Goal: Task Accomplishment & Management: Manage account settings

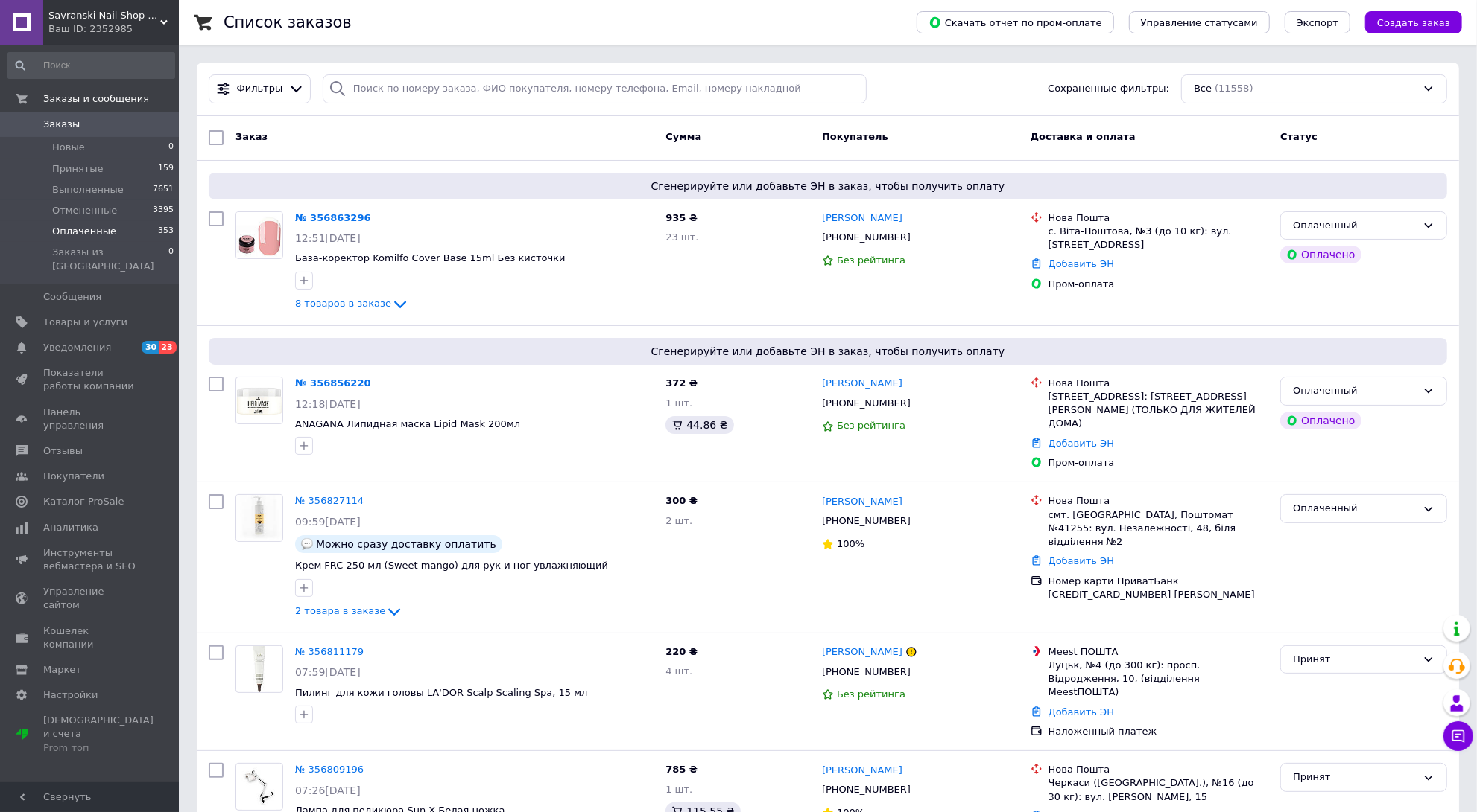
click at [96, 236] on span "Оплаченные" at bounding box center [84, 231] width 64 height 13
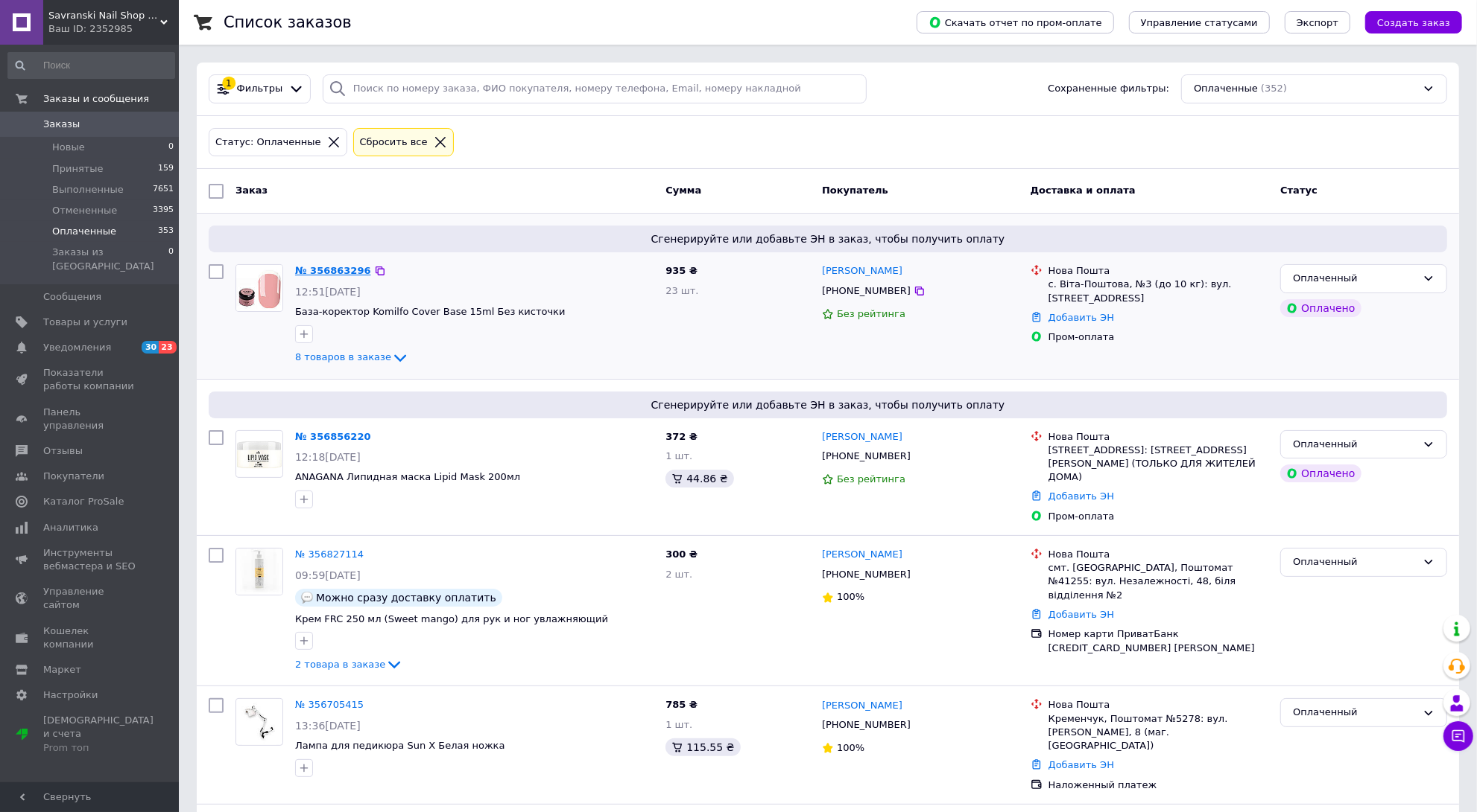
click at [341, 272] on link "№ 356863296" at bounding box center [333, 271] width 76 height 12
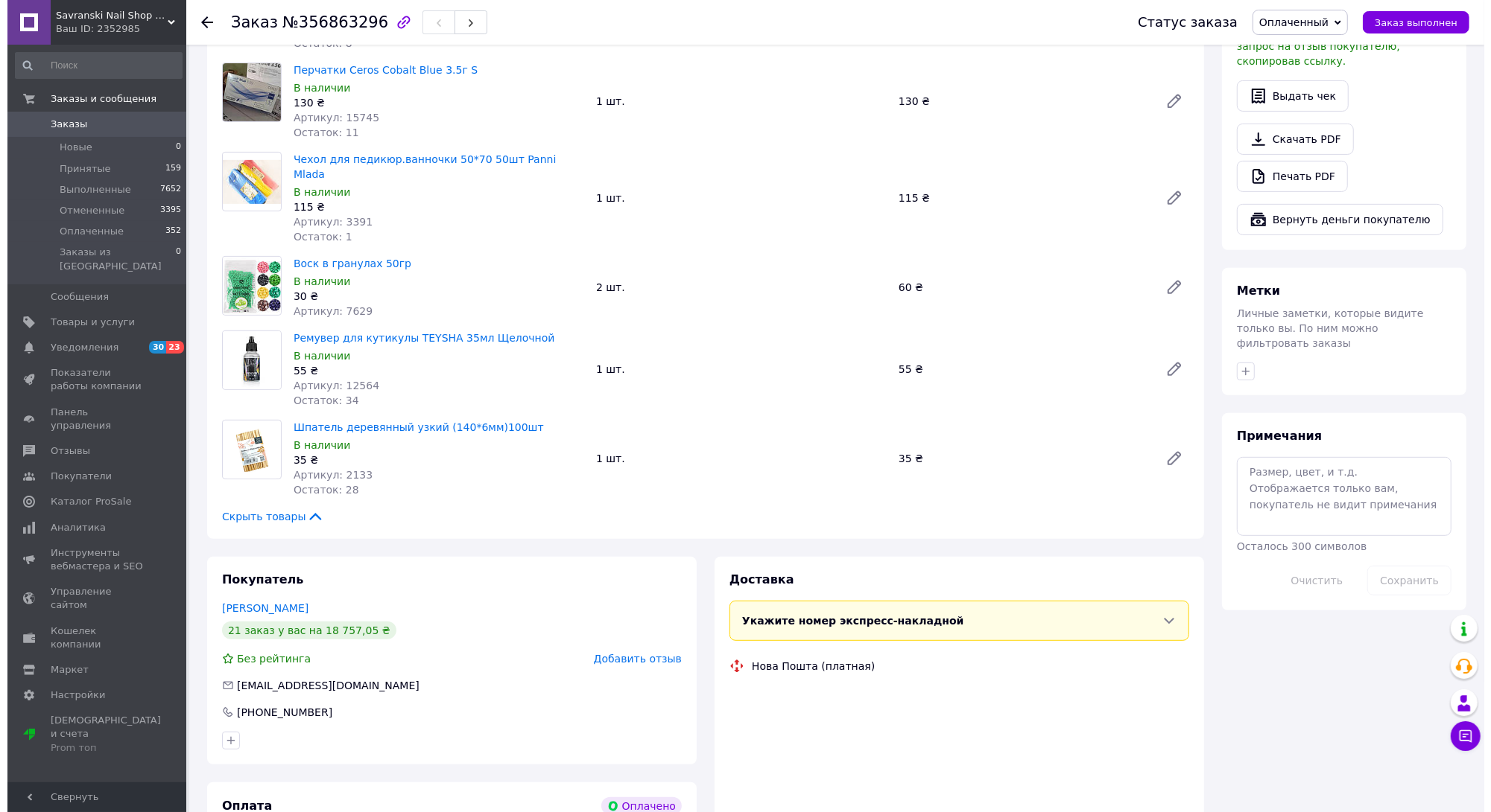
scroll to position [724, 0]
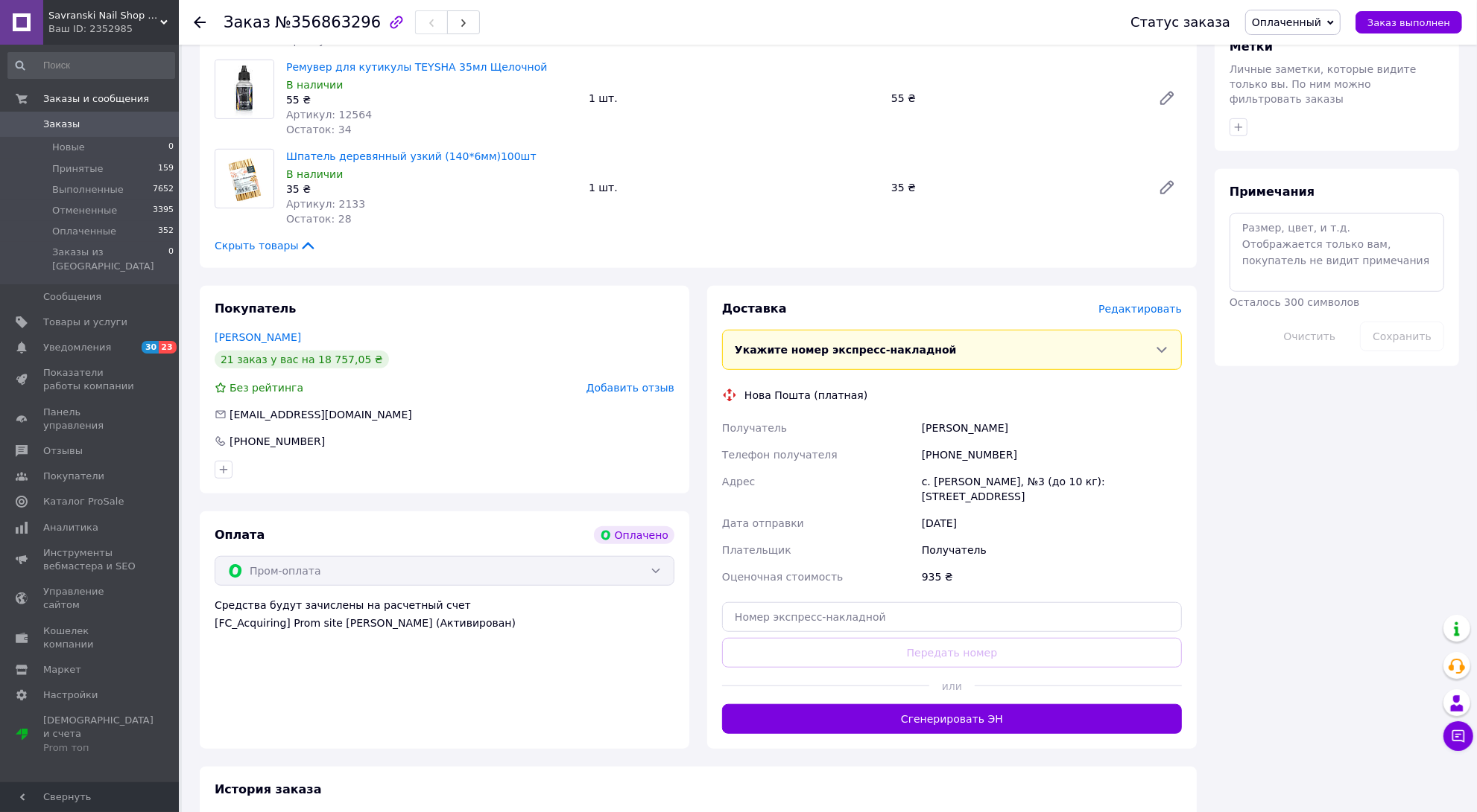
click at [1134, 286] on div "Доставка Редактировать Укажите номер экспресс-накладной Обязательно введите ном…" at bounding box center [951, 517] width 489 height 463
click at [1134, 303] on span "Редактировать" at bounding box center [1140, 309] width 83 height 12
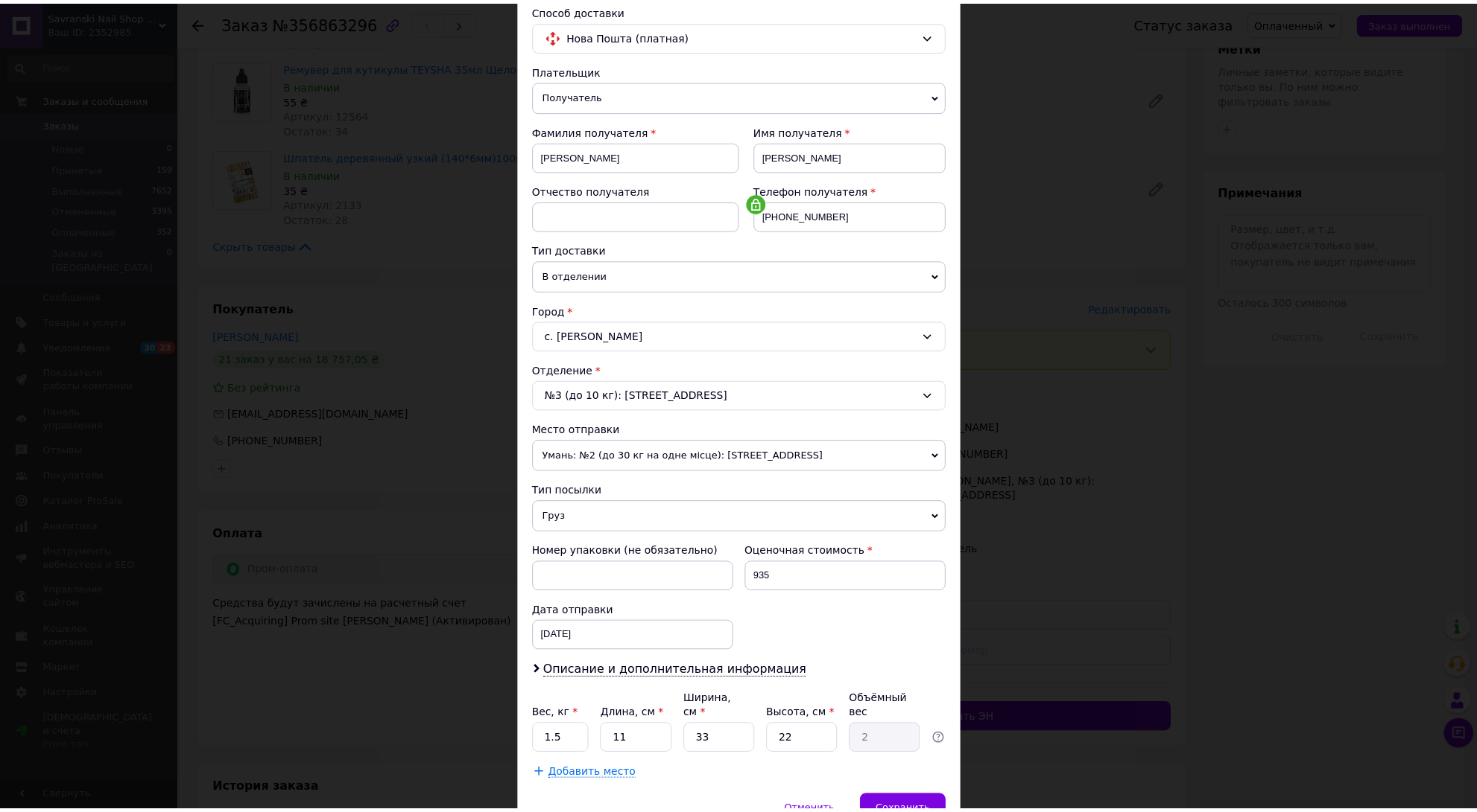
scroll to position [176, 0]
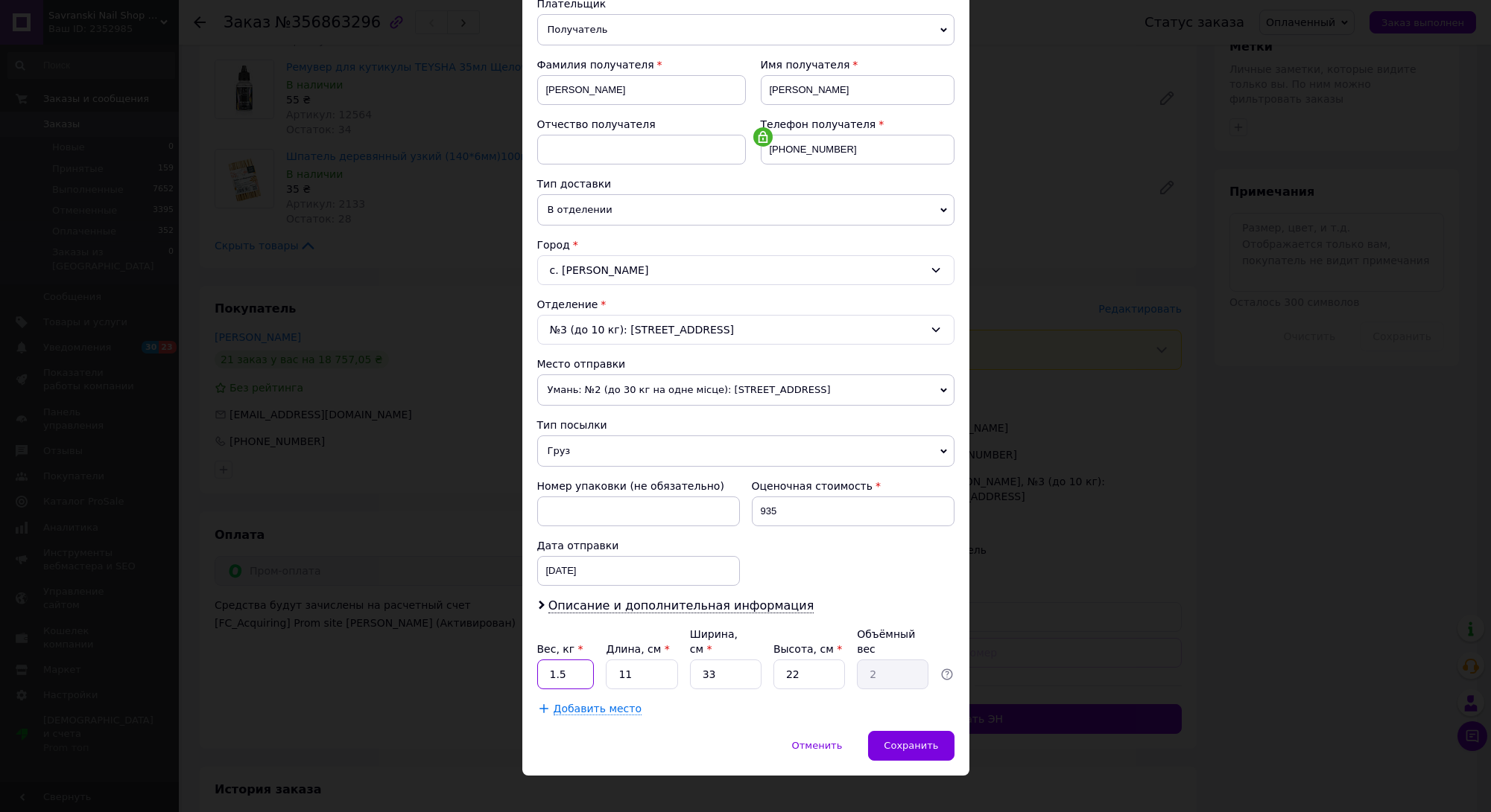
click at [574, 666] on input "1.5" at bounding box center [565, 675] width 57 height 30
type input "1"
click at [742, 660] on input "33" at bounding box center [726, 675] width 72 height 30
type input "3"
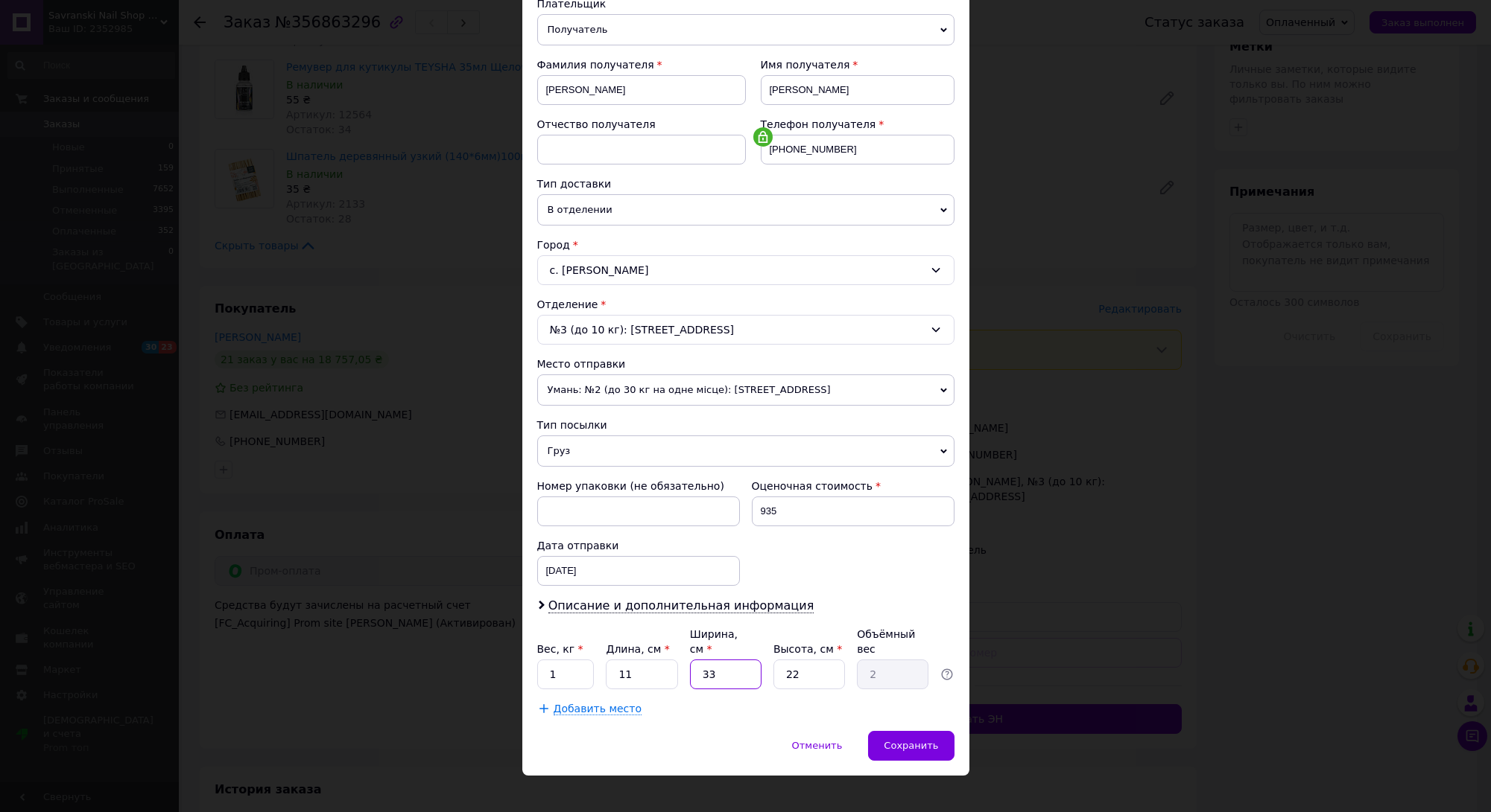
type input "0.18"
type input "1"
type input "0.1"
type input "12"
type input "0.73"
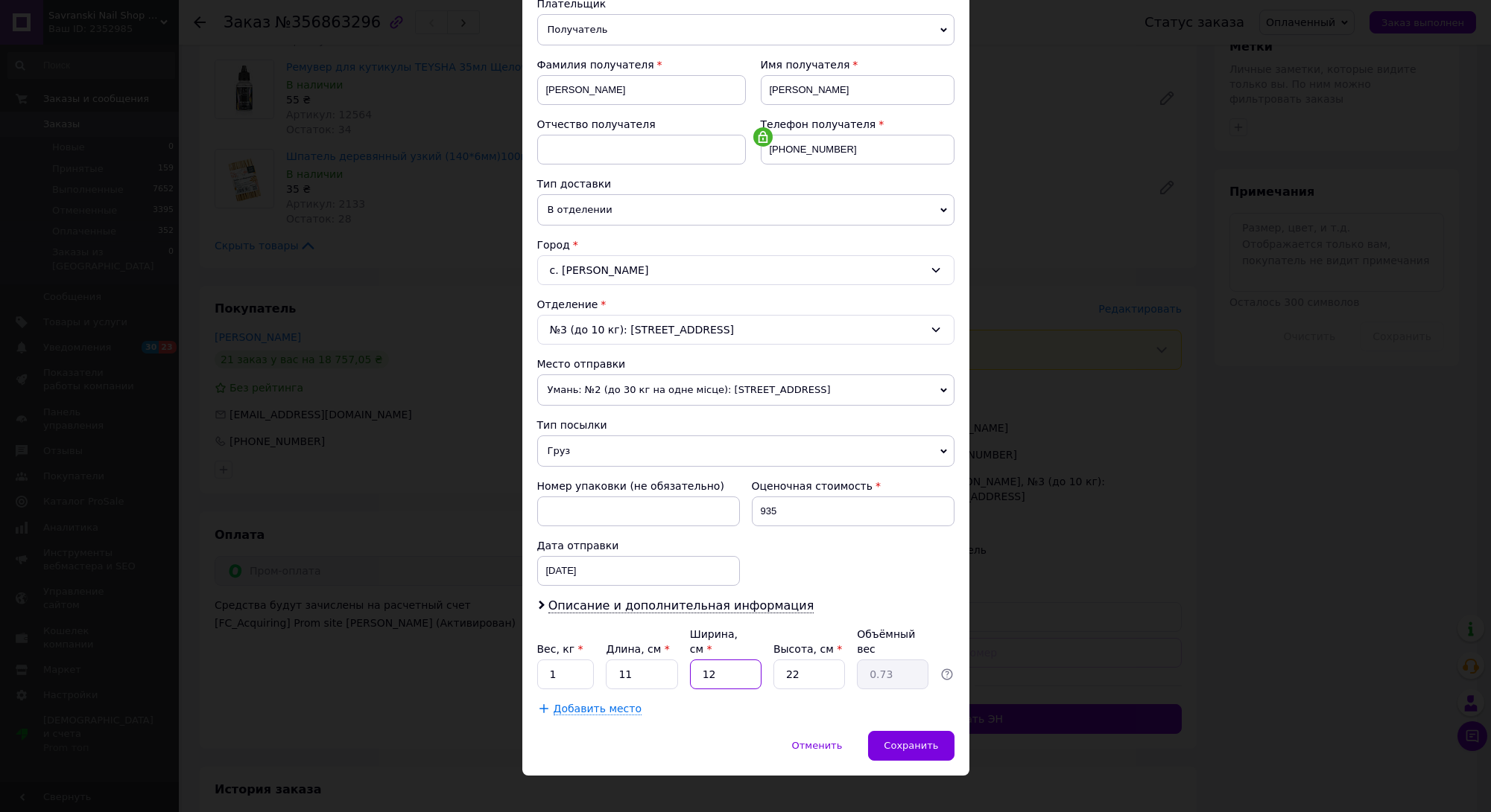
type input "12"
drag, startPoint x: 814, startPoint y: 662, endPoint x: 771, endPoint y: 662, distance: 43.0
click at [774, 662] on input "22" at bounding box center [809, 675] width 72 height 30
type input "1"
type input "0.1"
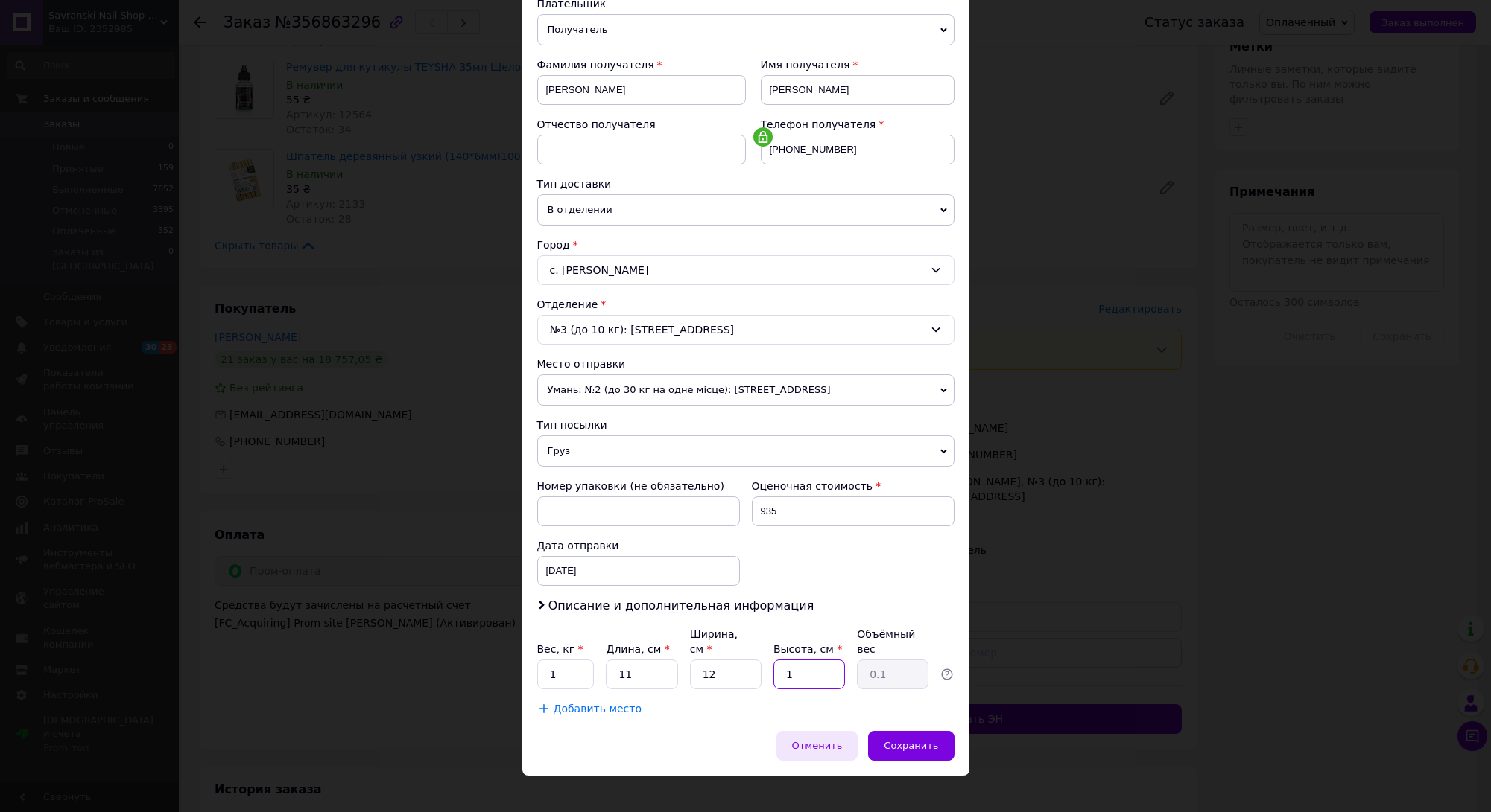
type input "12"
type input "0.4"
type input "12"
click at [943, 734] on div "Сохранить" at bounding box center [911, 746] width 86 height 30
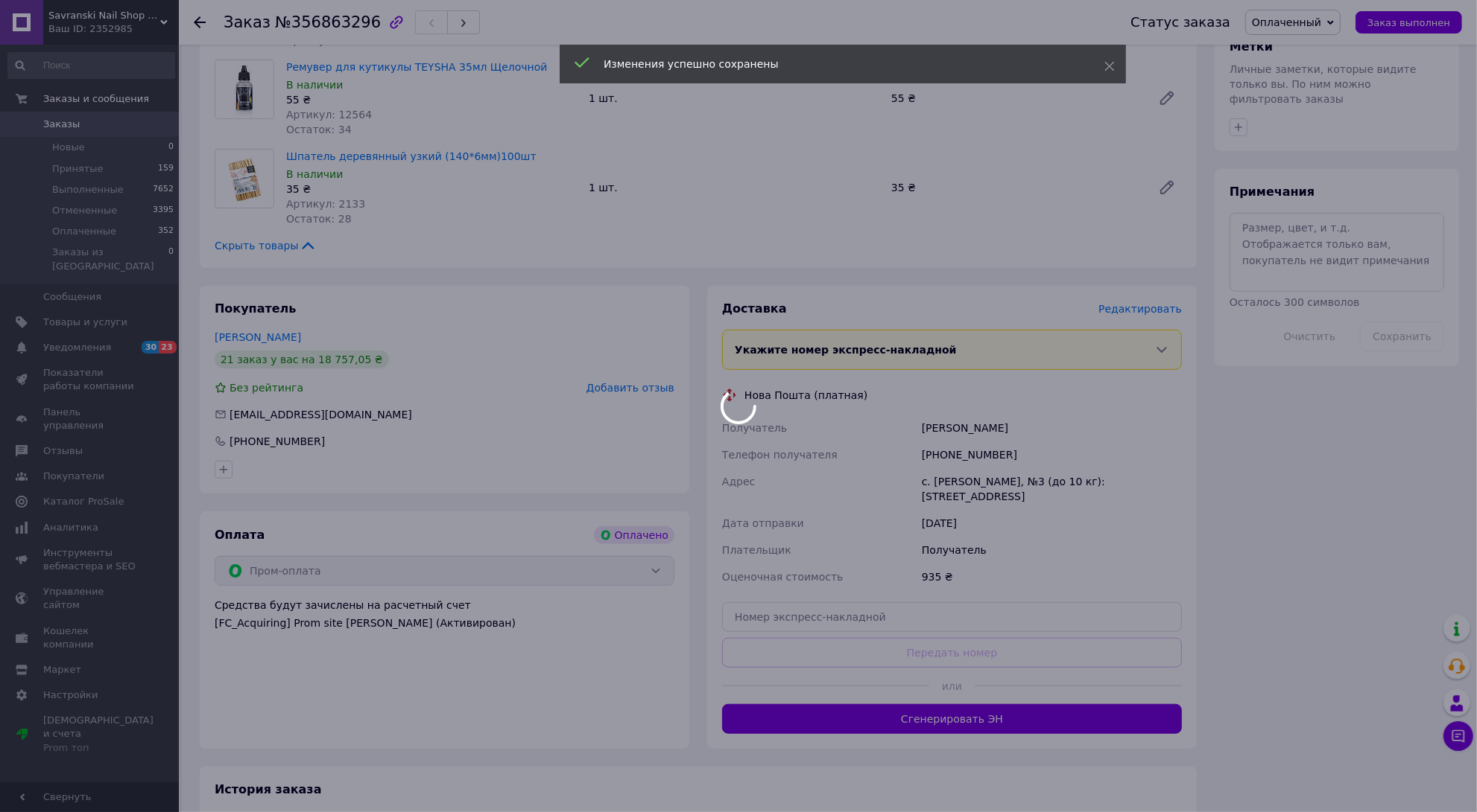
click at [960, 683] on div at bounding box center [738, 406] width 1477 height 812
click at [960, 680] on div at bounding box center [738, 406] width 1477 height 812
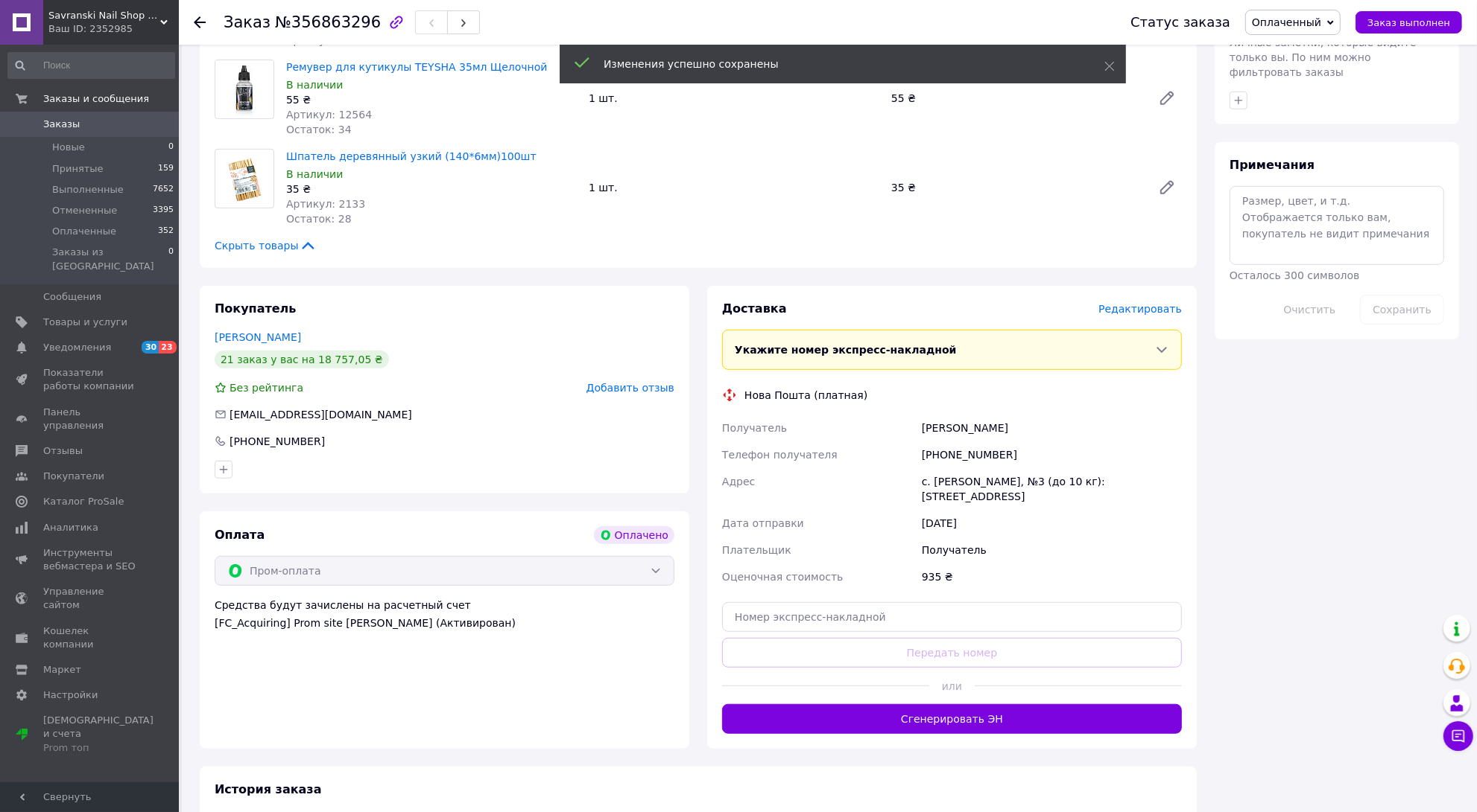
click at [960, 705] on button "Сгенерировать ЭН" at bounding box center [951, 719] width 460 height 30
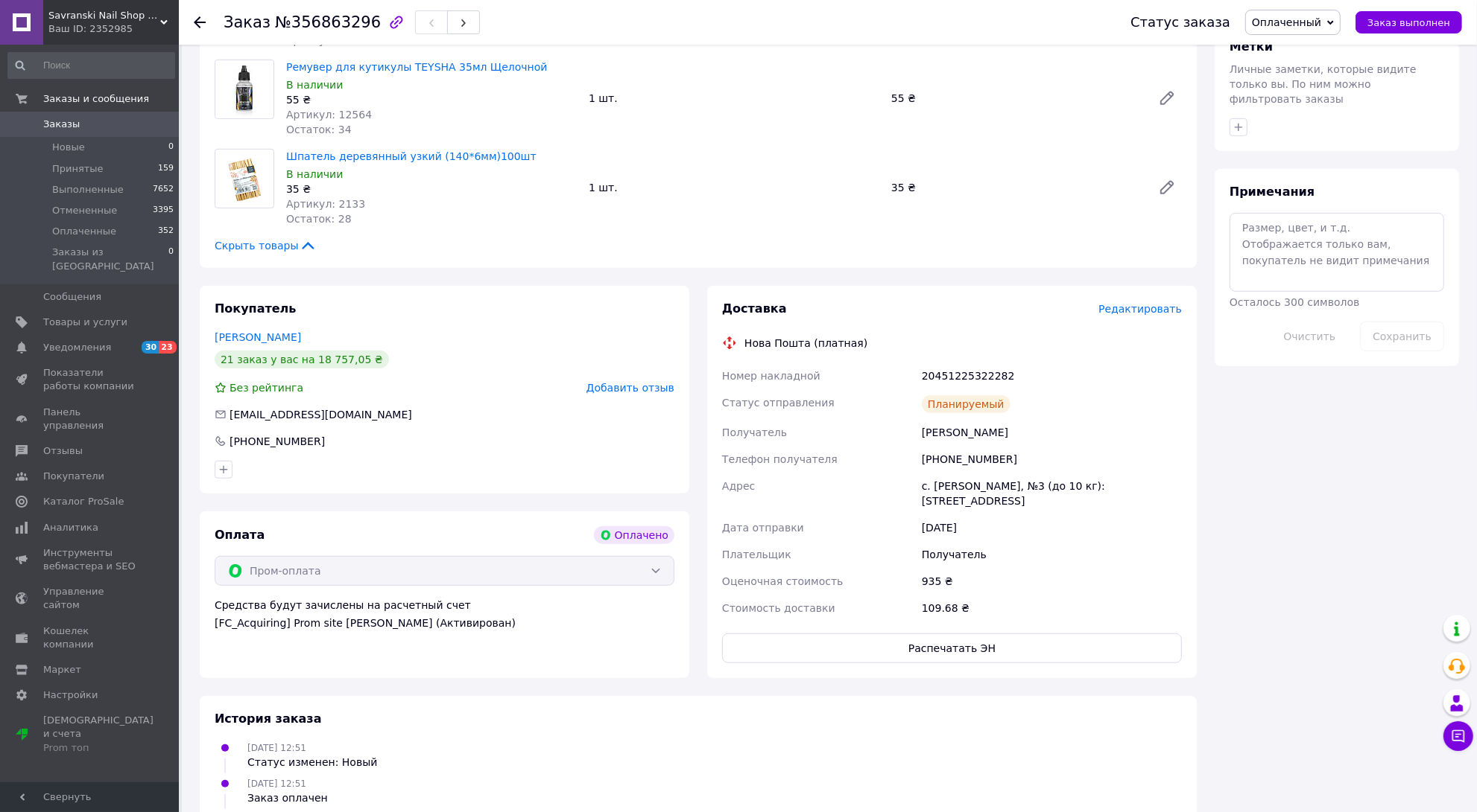
click at [201, 26] on icon at bounding box center [199, 22] width 12 height 12
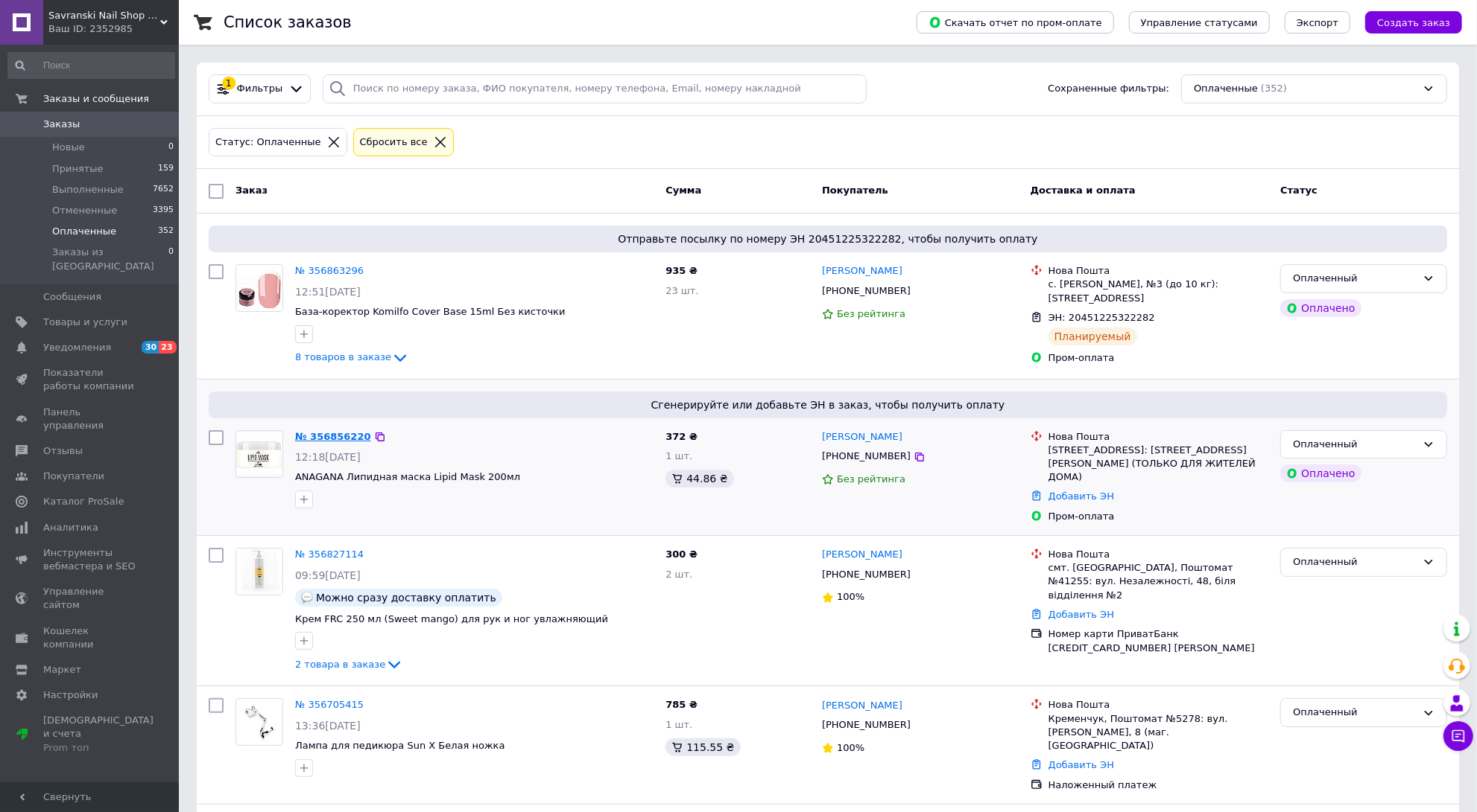
click at [324, 434] on link "№ 356856220" at bounding box center [333, 437] width 76 height 12
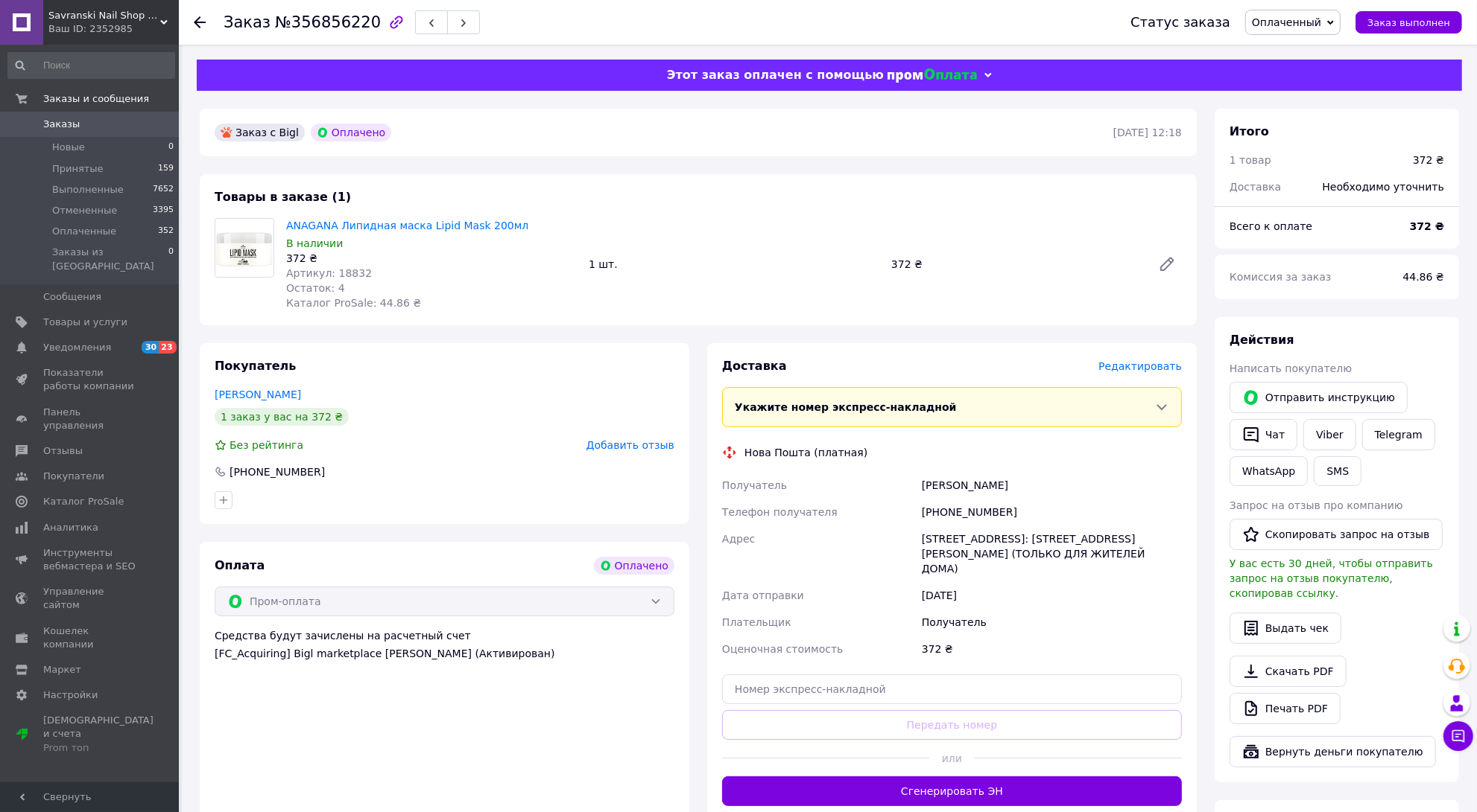
click at [1156, 366] on span "Редактировать" at bounding box center [1140, 366] width 83 height 12
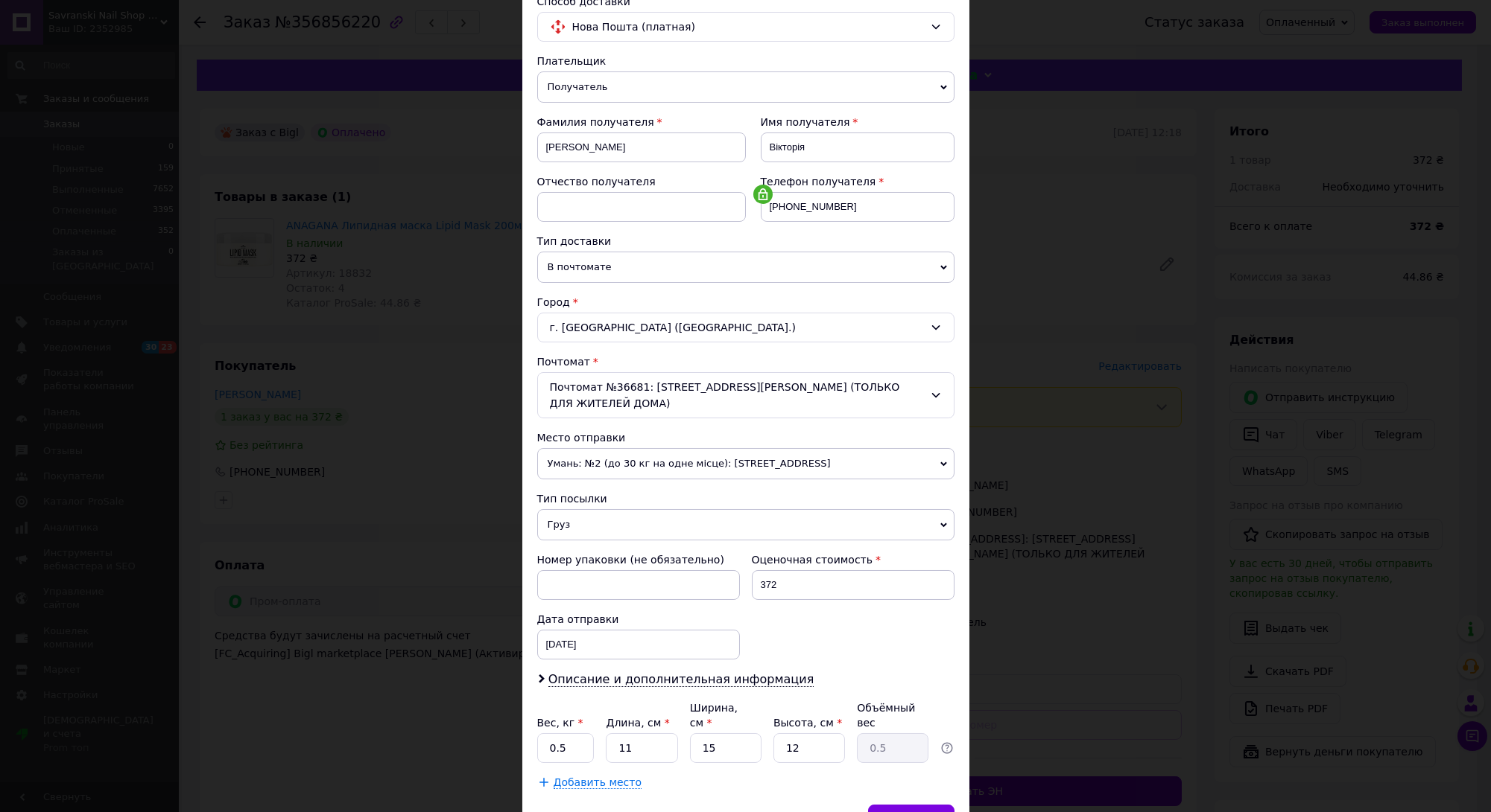
scroll to position [176, 0]
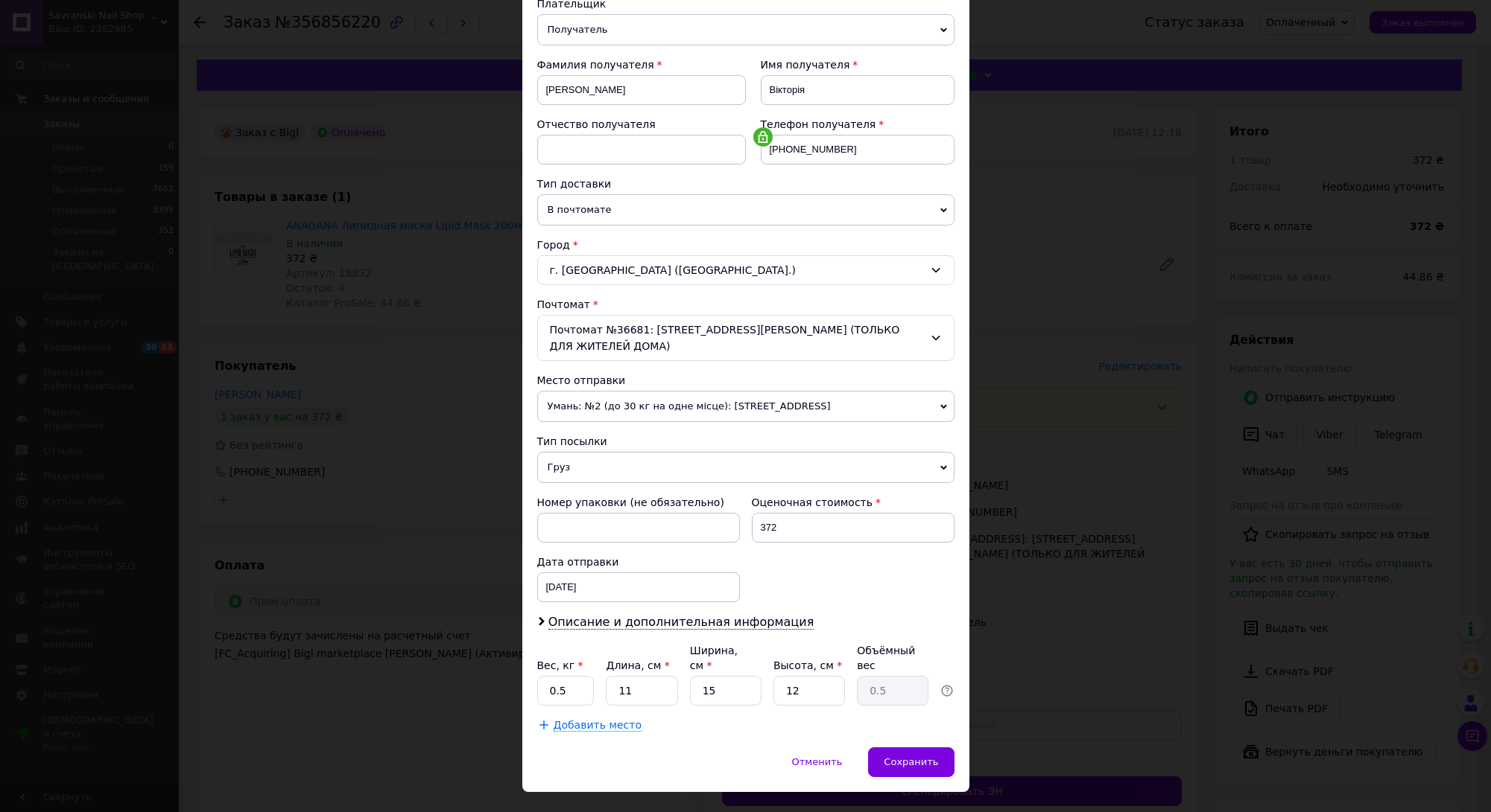
click at [932, 748] on div "Отменить   Сохранить" at bounding box center [746, 770] width 447 height 45
click at [933, 757] on span "Сохранить" at bounding box center [911, 762] width 55 height 12
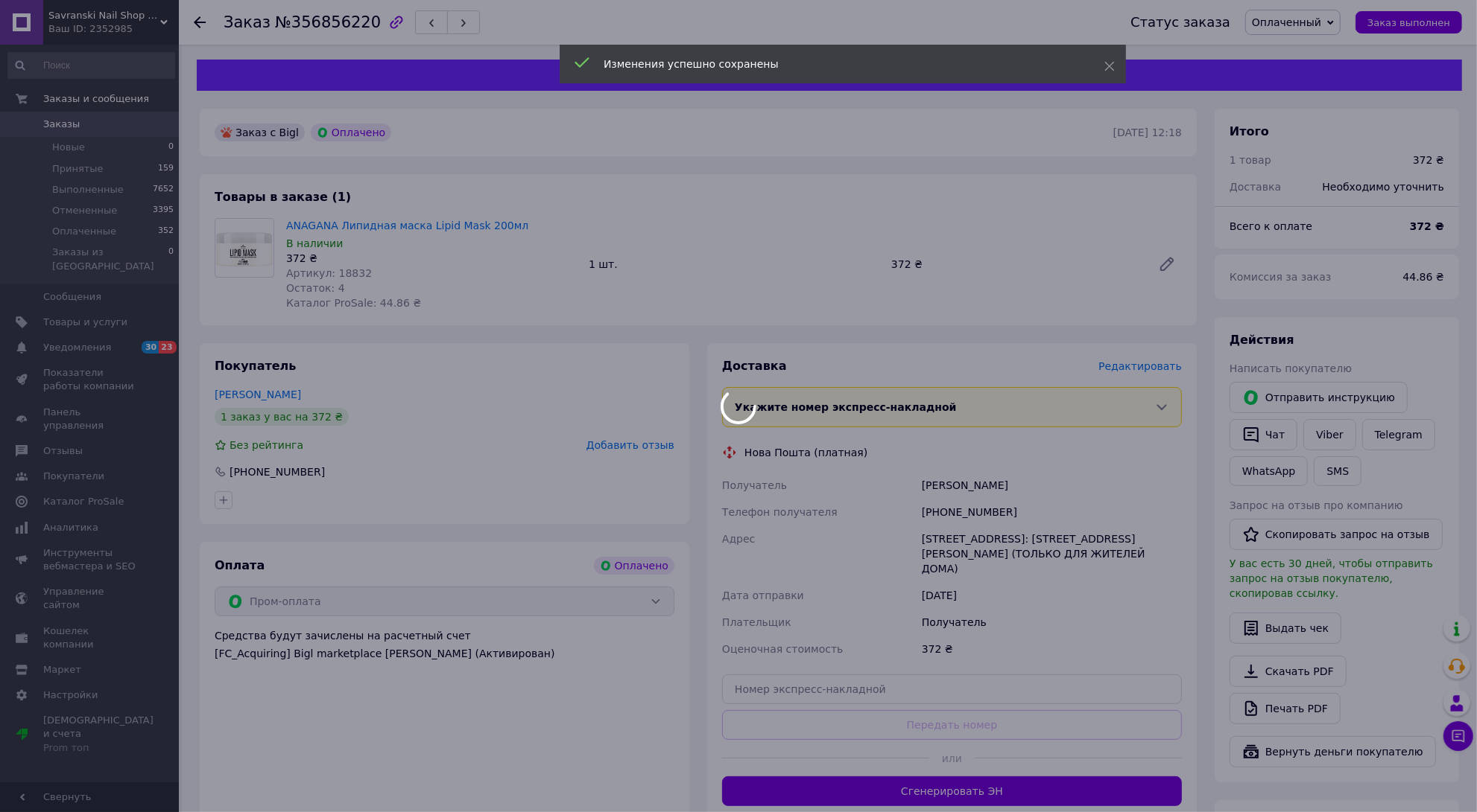
click at [948, 774] on div at bounding box center [738, 406] width 1477 height 812
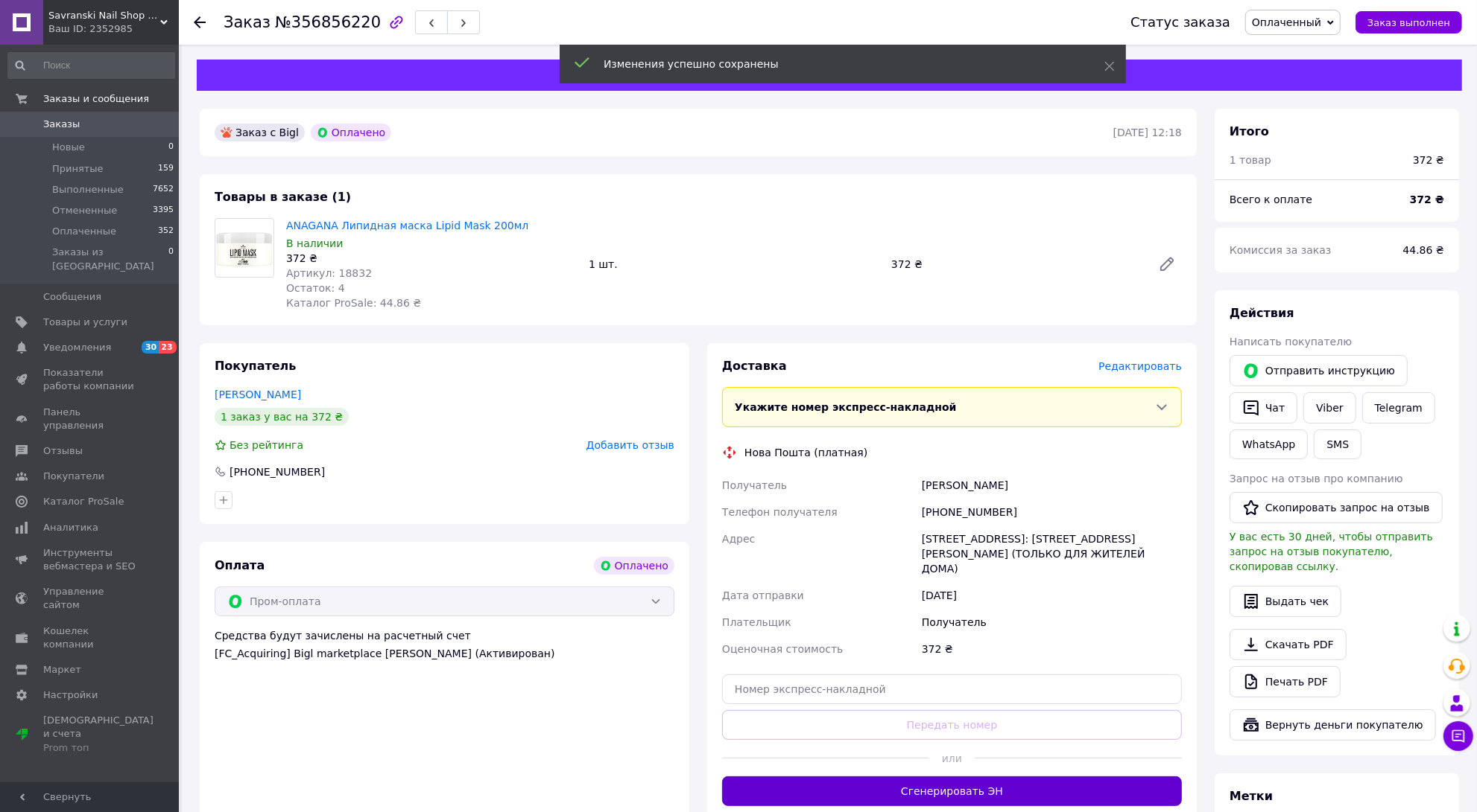
click at [963, 776] on button "Сгенерировать ЭН" at bounding box center [951, 791] width 460 height 30
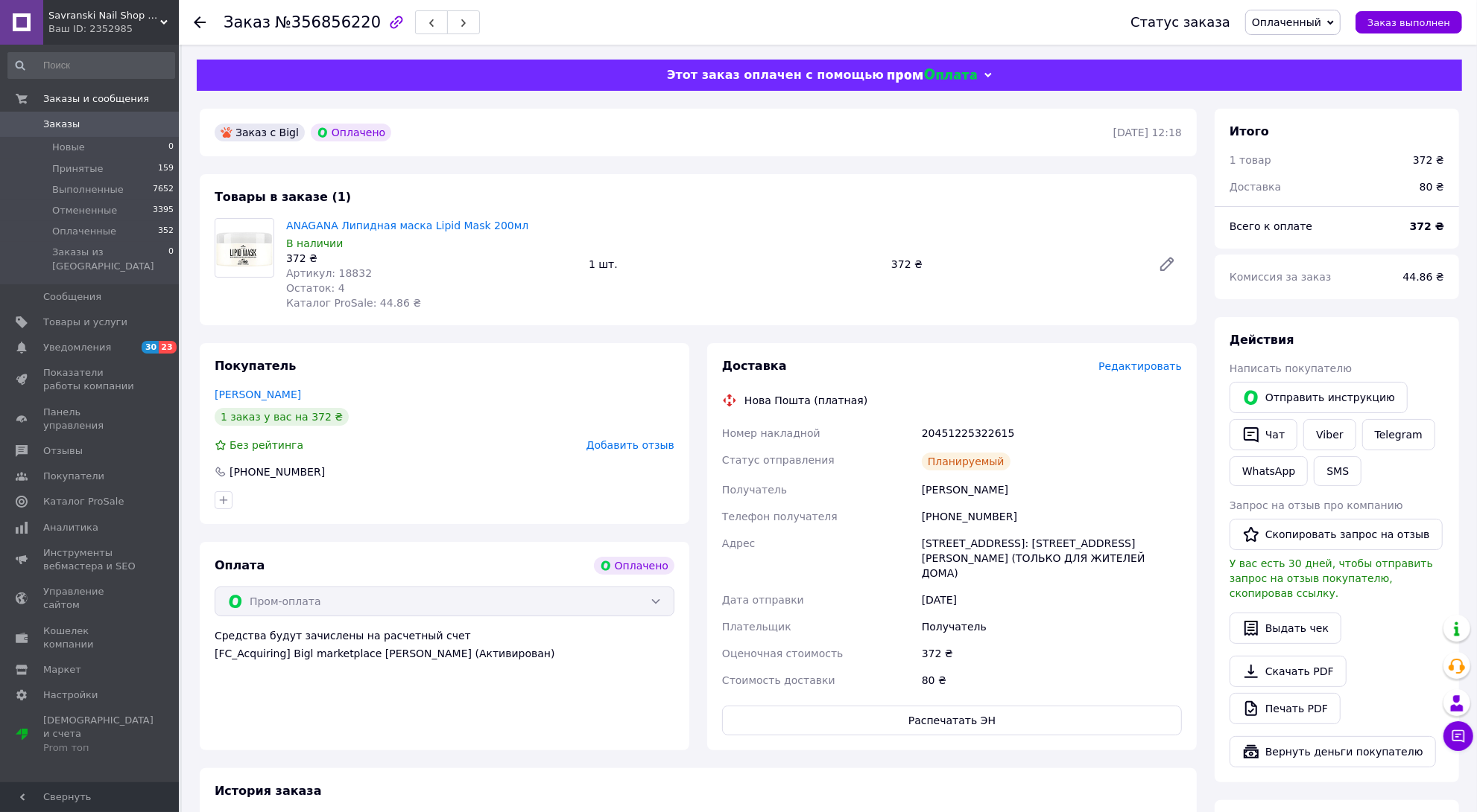
click at [199, 22] on icon at bounding box center [199, 22] width 12 height 12
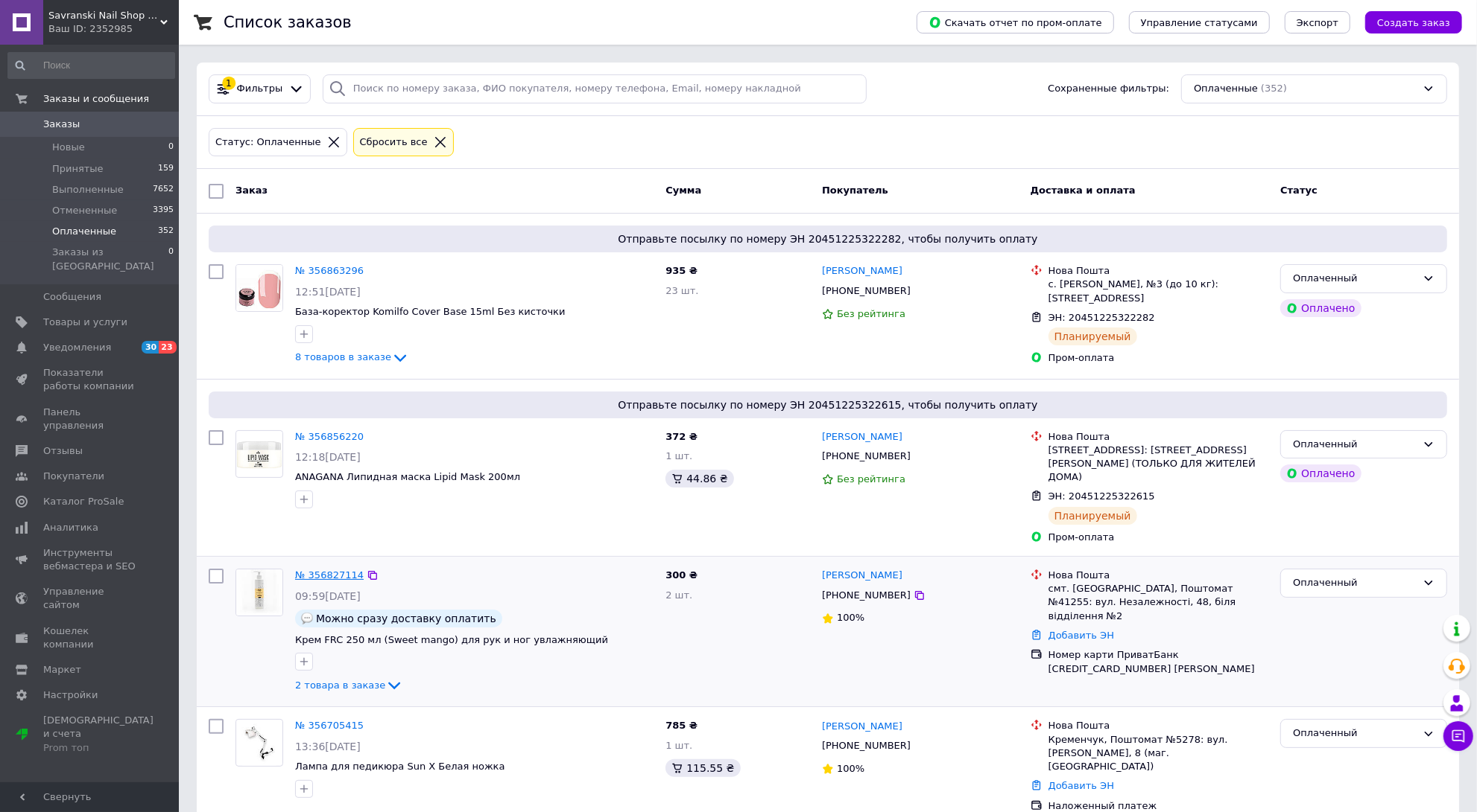
click at [336, 570] on link "№ 356827114" at bounding box center [329, 576] width 69 height 12
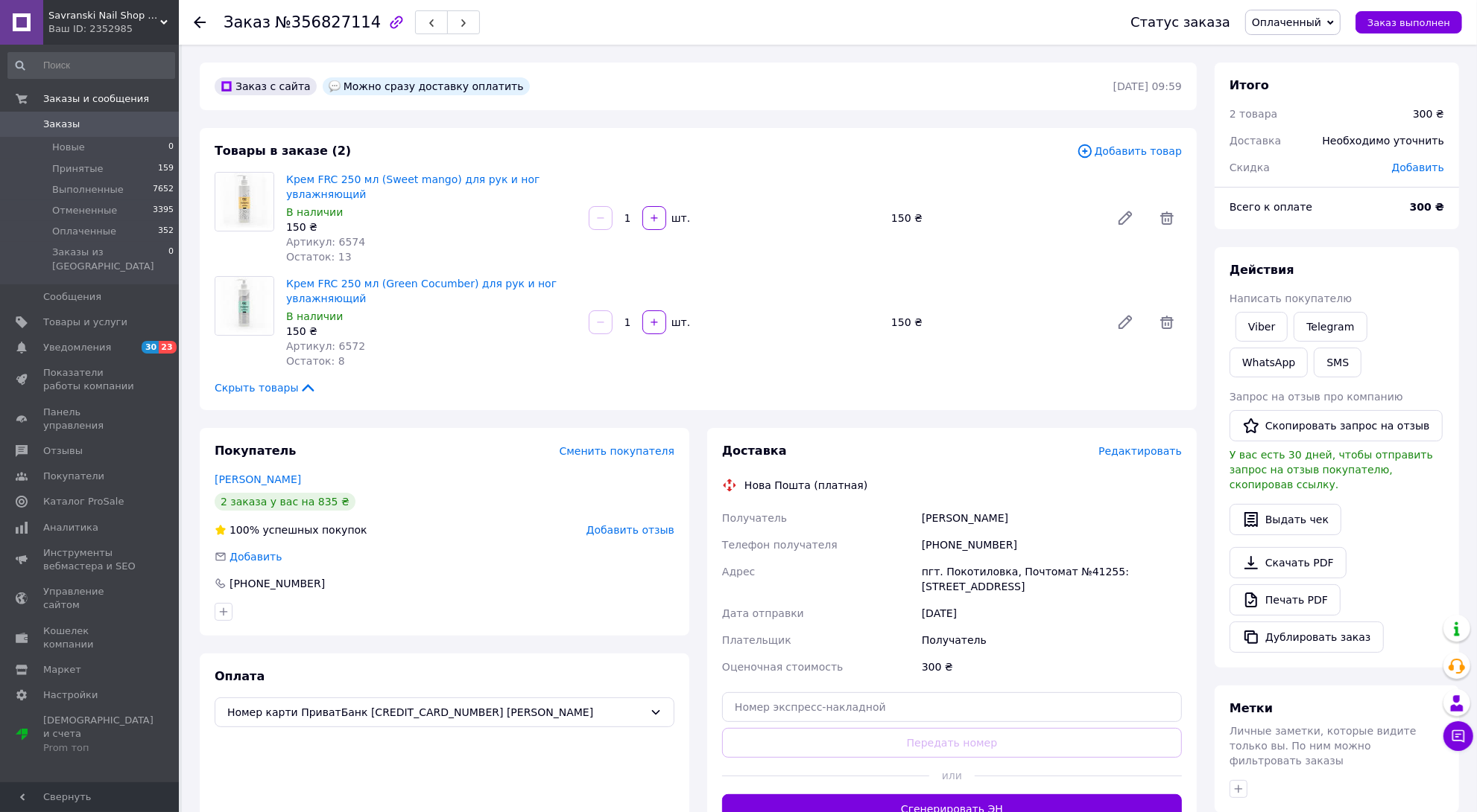
click at [1160, 449] on span "Редактировать" at bounding box center [1140, 451] width 83 height 12
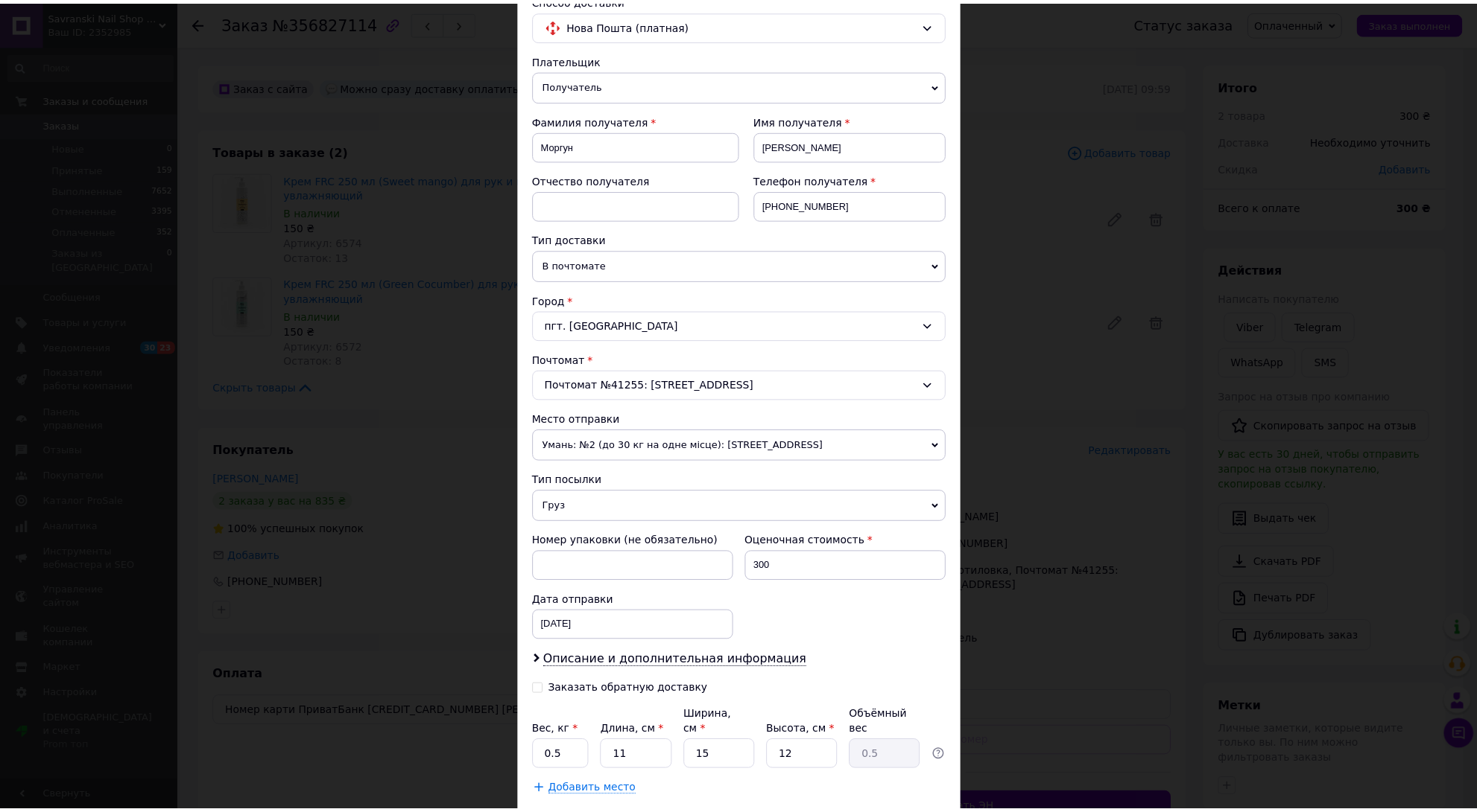
scroll to position [202, 0]
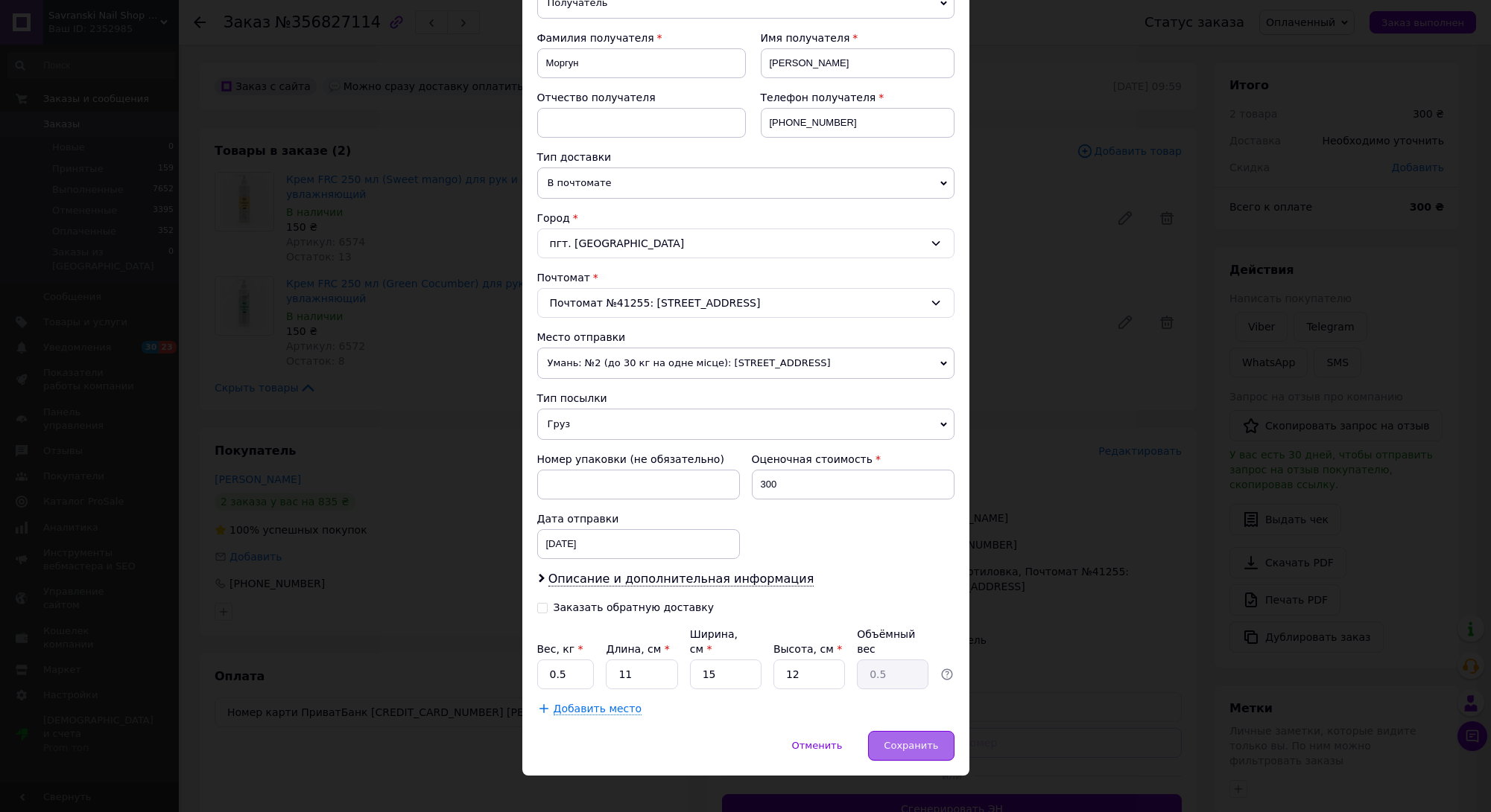
click at [885, 731] on div "Сохранить" at bounding box center [911, 746] width 86 height 30
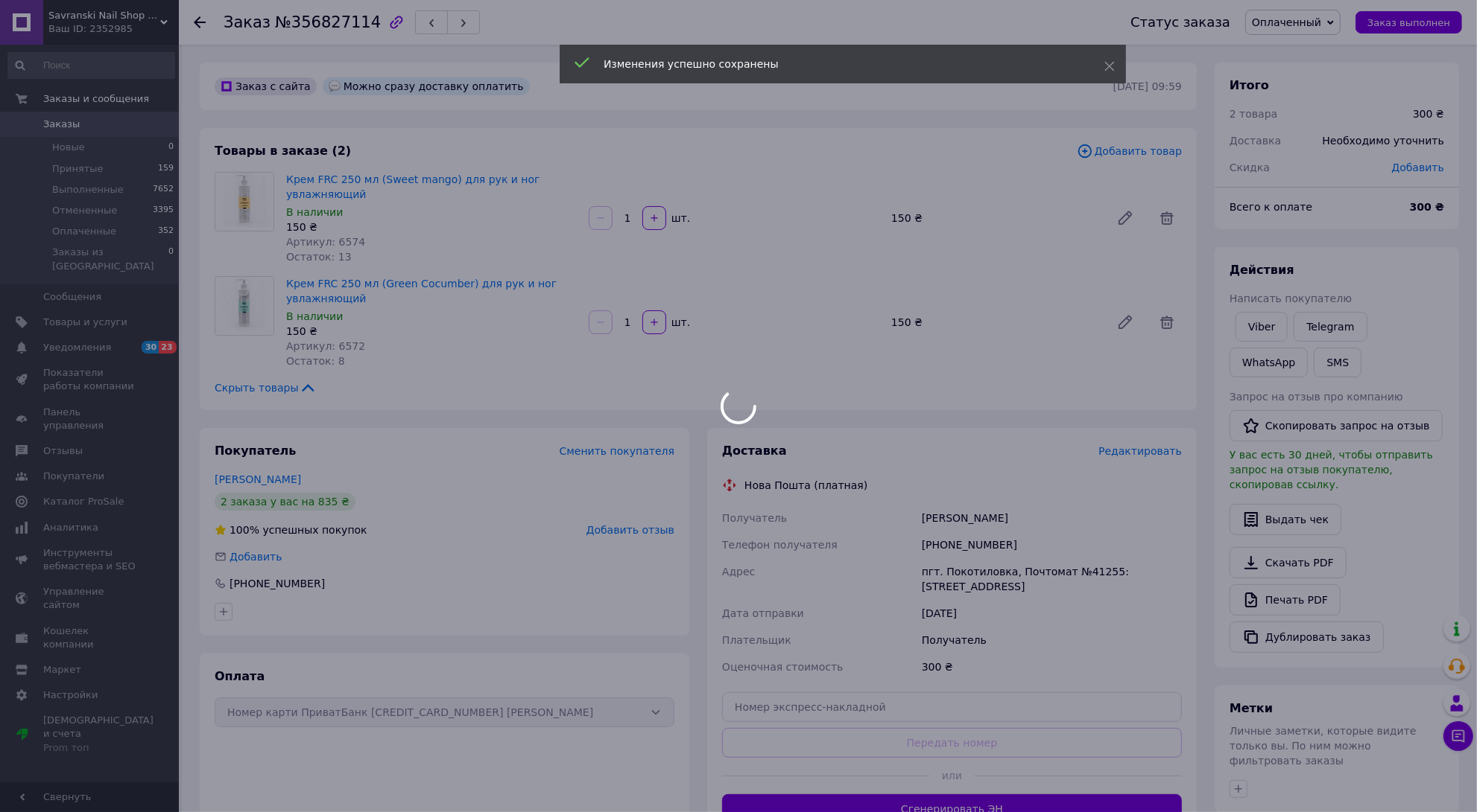
scroll to position [222, 0]
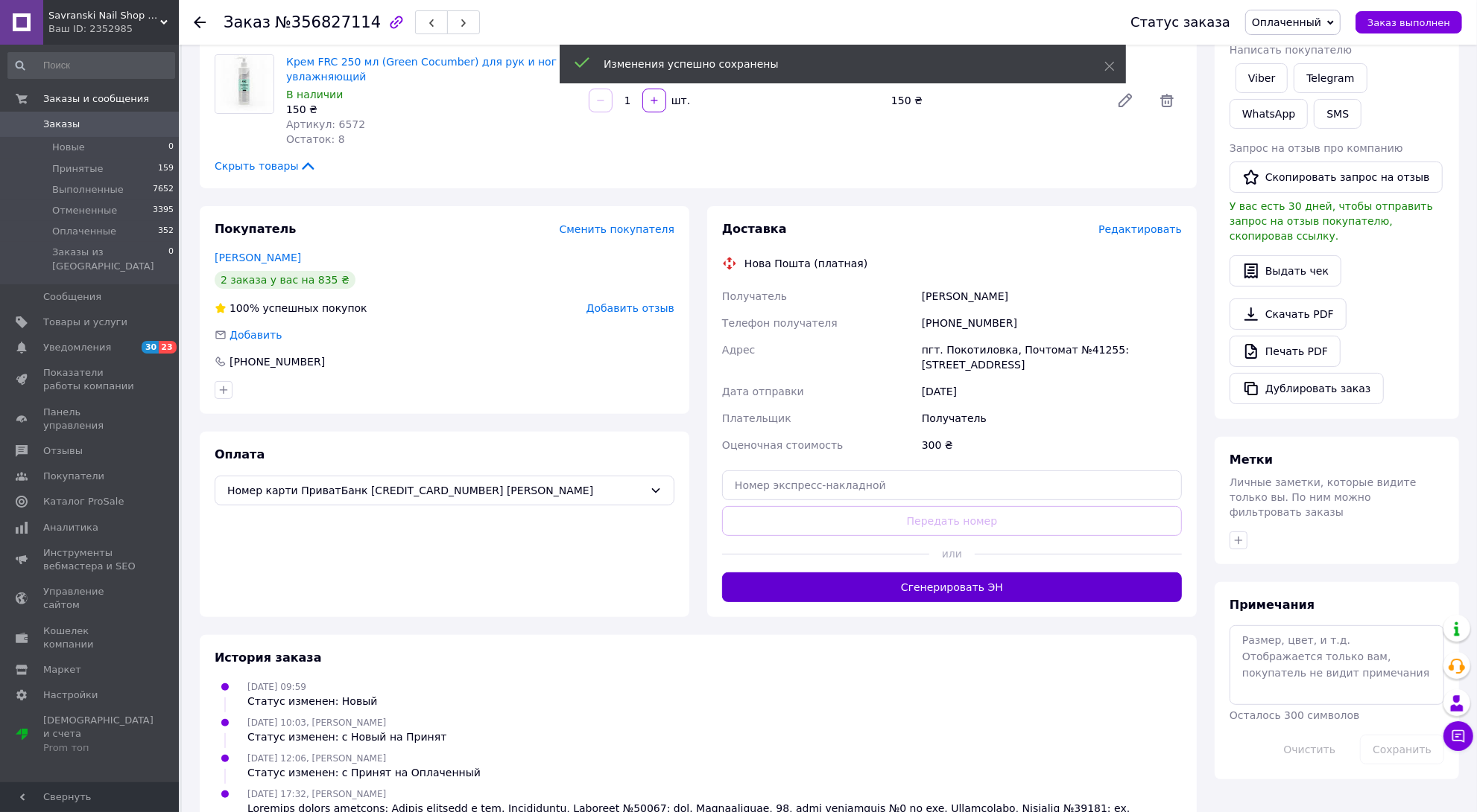
click at [1055, 591] on button "Сгенерировать ЭН" at bounding box center [951, 587] width 460 height 30
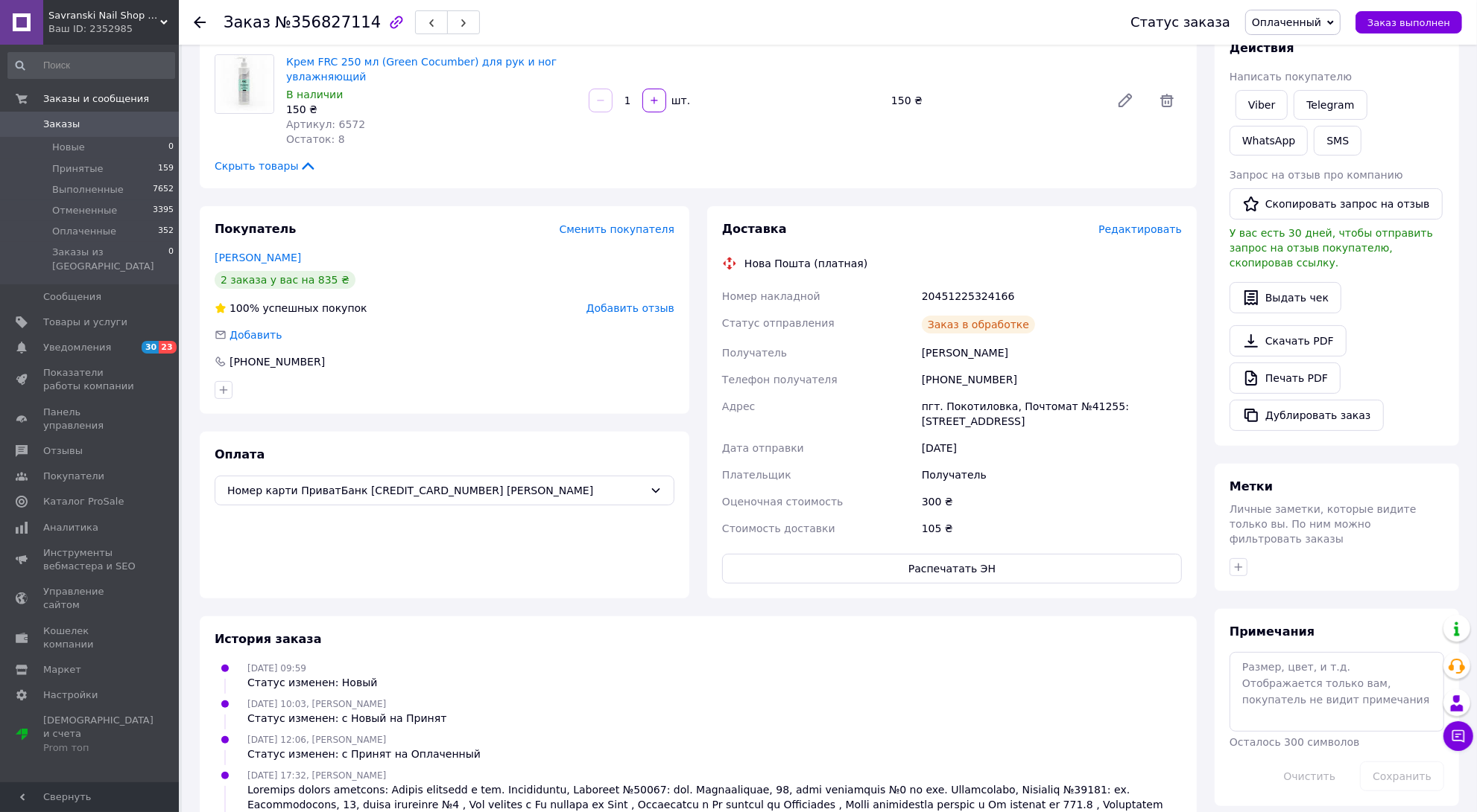
click at [193, 17] on icon at bounding box center [199, 22] width 12 height 12
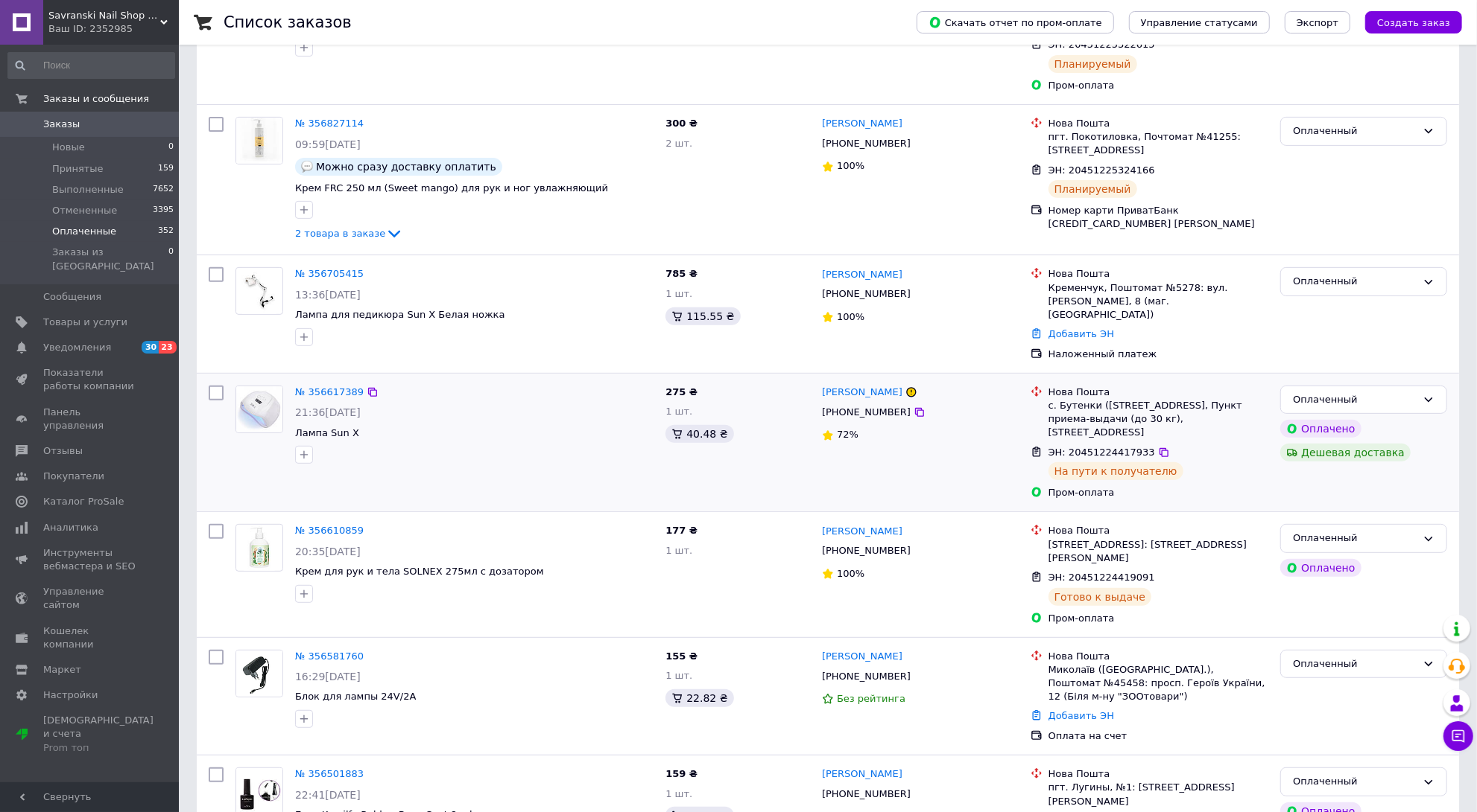
scroll to position [465, 0]
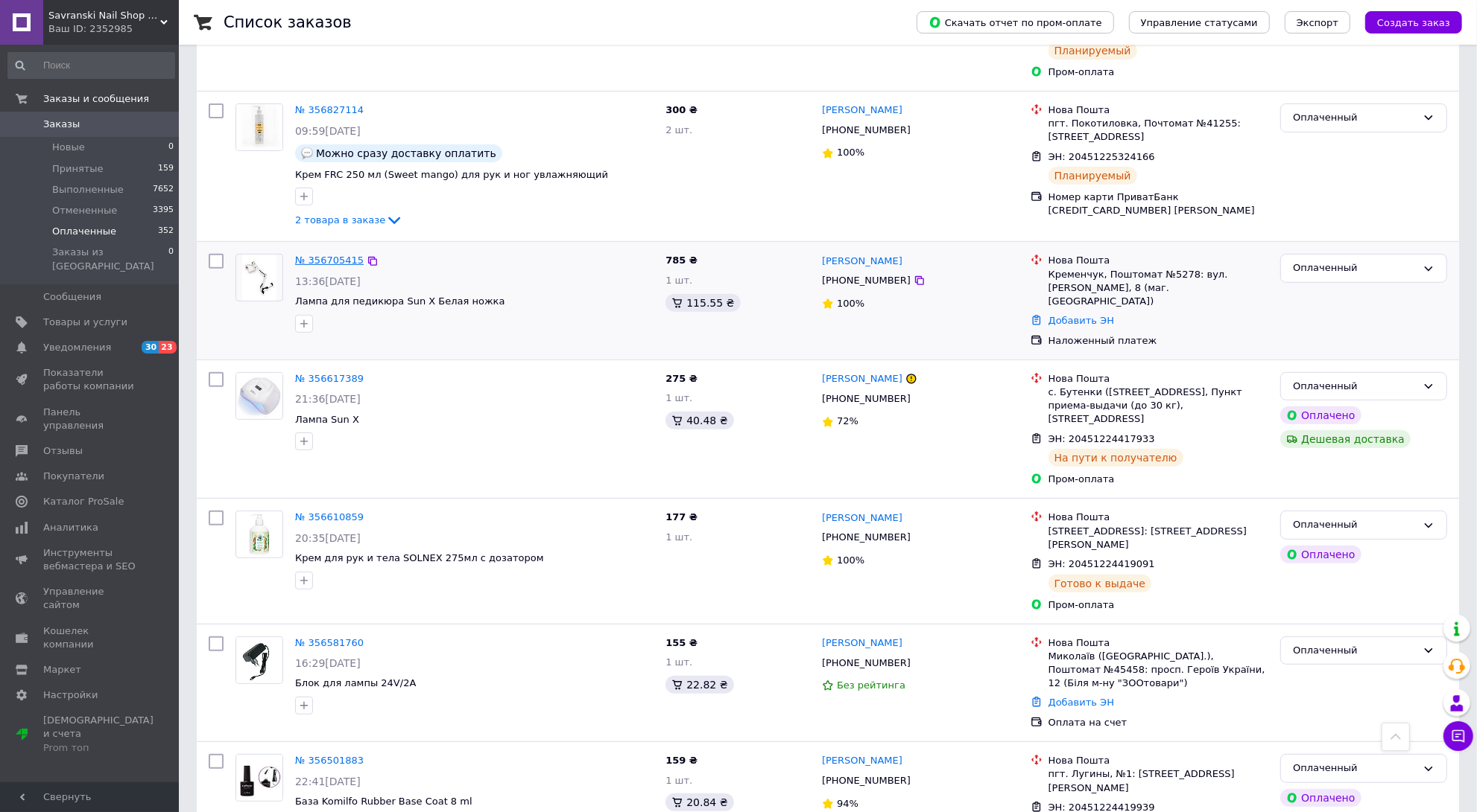
click at [329, 254] on link "№ 356705415" at bounding box center [329, 260] width 69 height 12
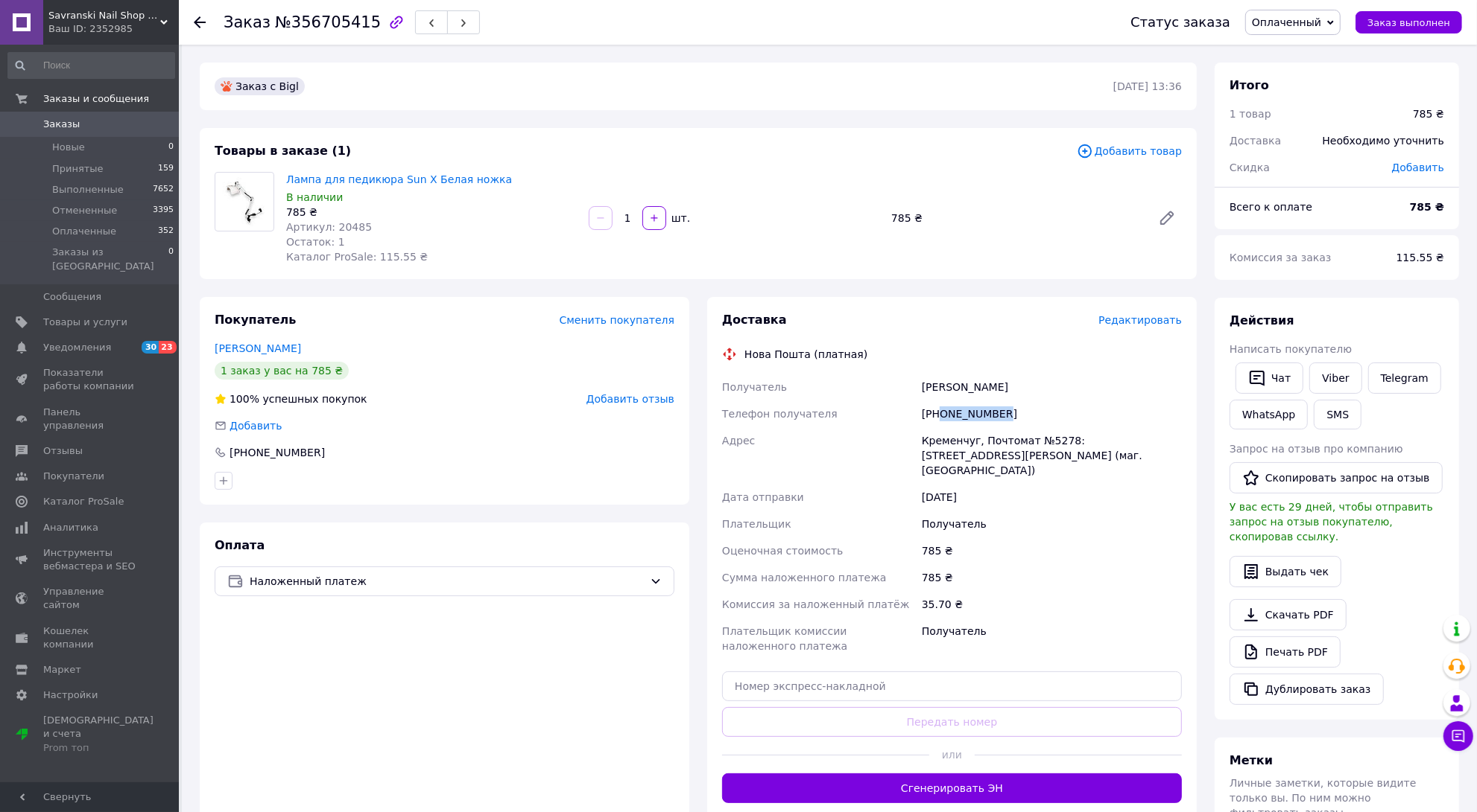
drag, startPoint x: 941, startPoint y: 413, endPoint x: 1010, endPoint y: 415, distance: 69.0
click at [1010, 415] on div "[PHONE_NUMBER]" at bounding box center [1051, 414] width 266 height 26
drag, startPoint x: 936, startPoint y: 411, endPoint x: 924, endPoint y: 378, distance: 35.1
click at [816, 335] on div "Доставка Редактировать Нова Пошта (платная) Получатель [PERSON_NAME] Телефон по…" at bounding box center [951, 558] width 460 height 491
drag, startPoint x: 941, startPoint y: 414, endPoint x: 1027, endPoint y: 414, distance: 86.0
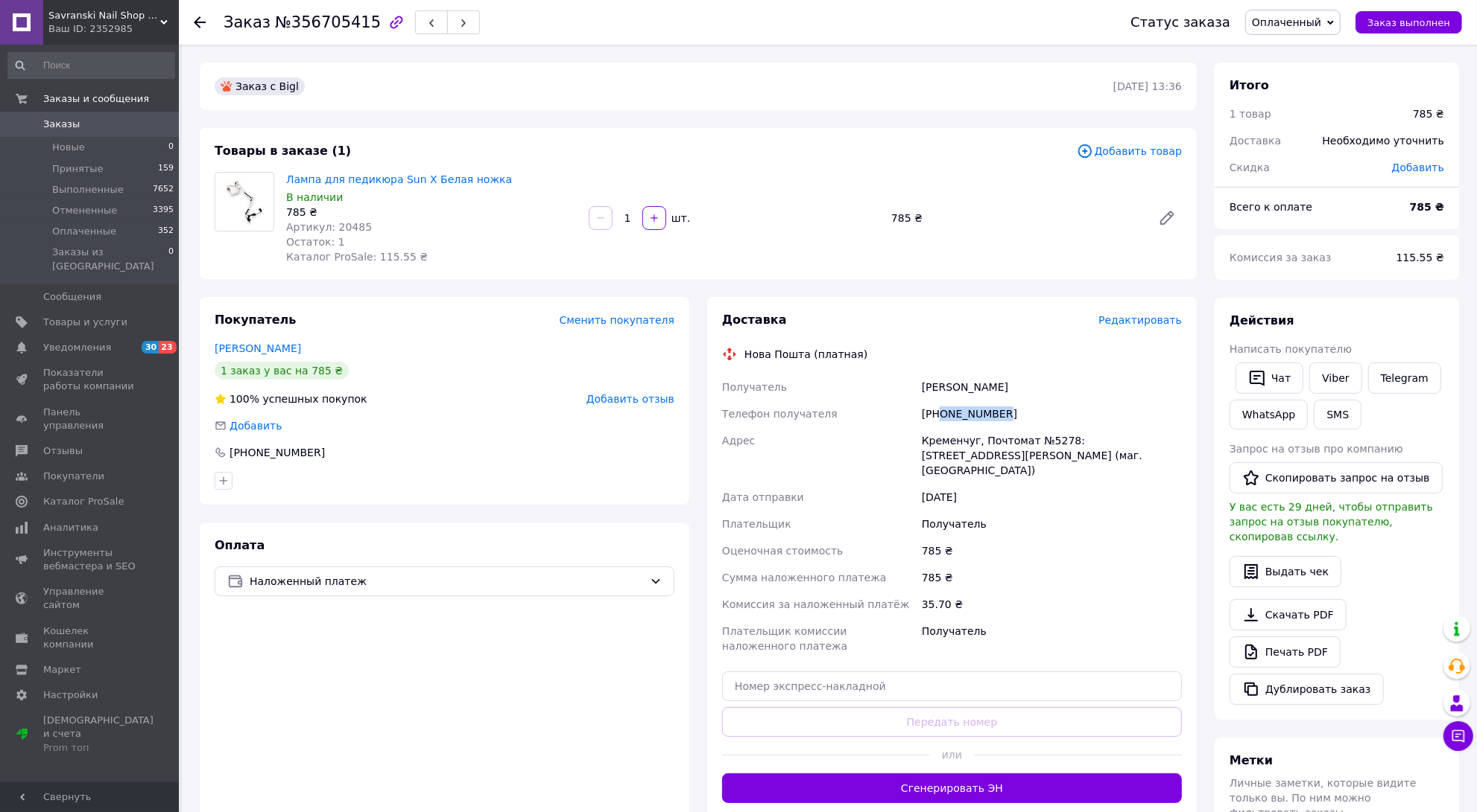
click at [1027, 414] on div "[PHONE_NUMBER]" at bounding box center [1051, 414] width 266 height 26
copy div "0960060957"
drag, startPoint x: 913, startPoint y: 383, endPoint x: 970, endPoint y: 392, distance: 57.7
click at [980, 393] on div "Получатель [PERSON_NAME] Телефон получателя [PHONE_NUMBER] [PERSON_NAME], Почто…" at bounding box center [951, 516] width 465 height 286
copy div "Получатель [PERSON_NAME]"
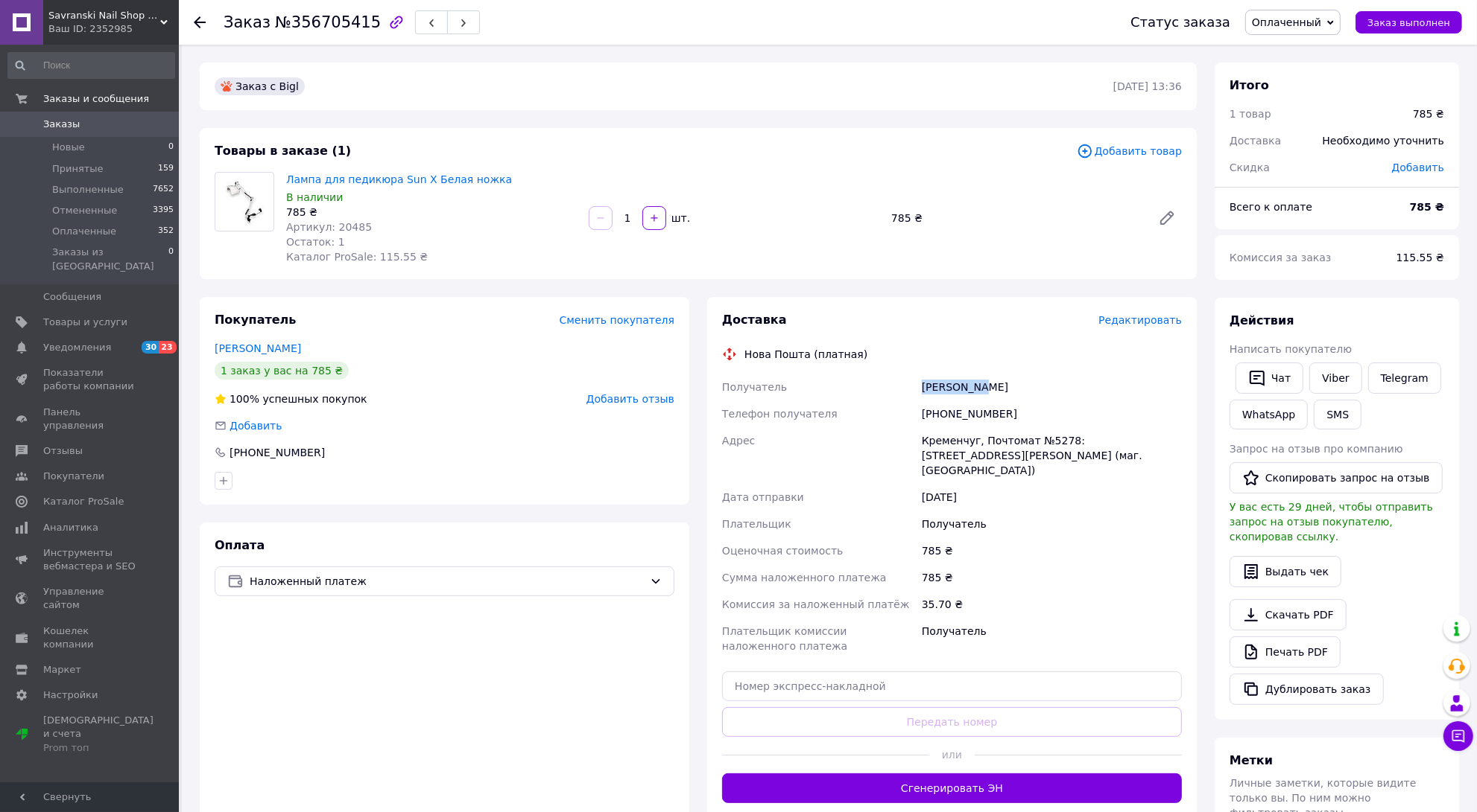
drag, startPoint x: 1032, startPoint y: 388, endPoint x: 984, endPoint y: 394, distance: 48.4
click at [984, 394] on div "[PERSON_NAME]" at bounding box center [1051, 387] width 266 height 26
copy div "Наталія"
drag, startPoint x: 1029, startPoint y: 439, endPoint x: 1065, endPoint y: 445, distance: 36.5
click at [1065, 445] on div "Кременчуг, Почтомат №5278: [STREET_ADDRESS][PERSON_NAME] (маг. [GEOGRAPHIC_DATA…" at bounding box center [1051, 455] width 266 height 57
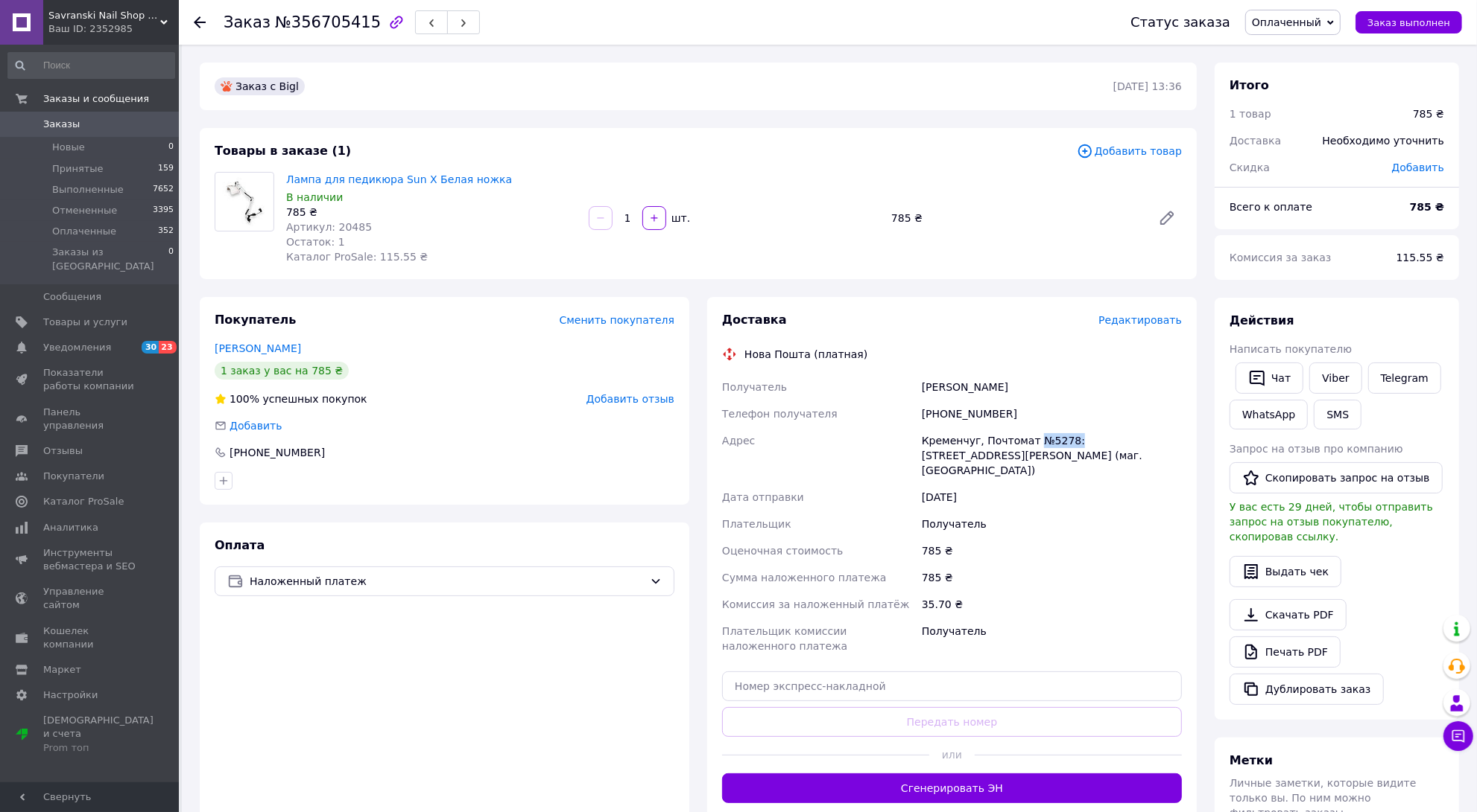
copy div "№5278:"
click at [743, 672] on input "text" at bounding box center [951, 686] width 460 height 30
paste input "20451225326443"
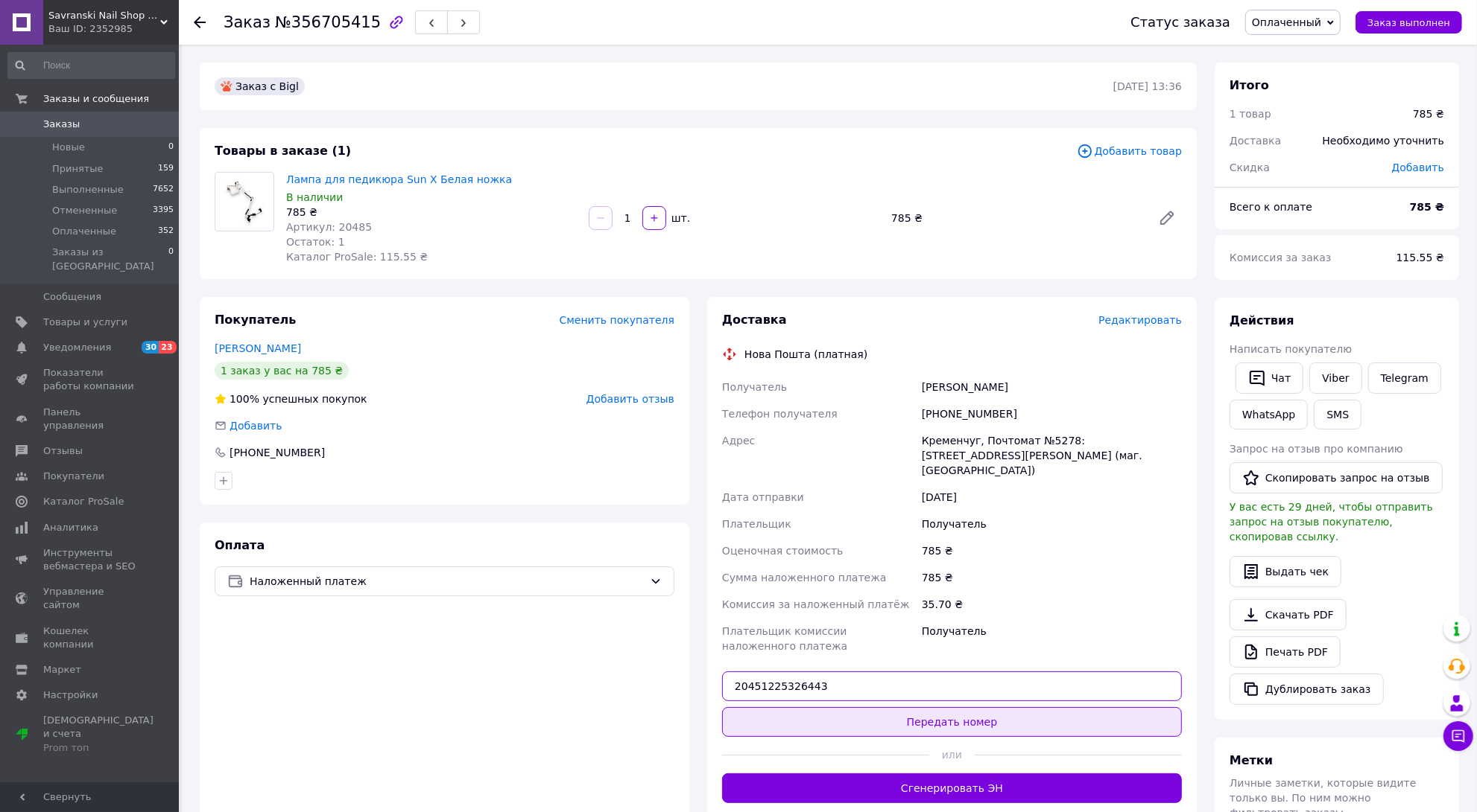
type input "20451225326443"
click at [753, 707] on button "Передать номер" at bounding box center [951, 722] width 460 height 30
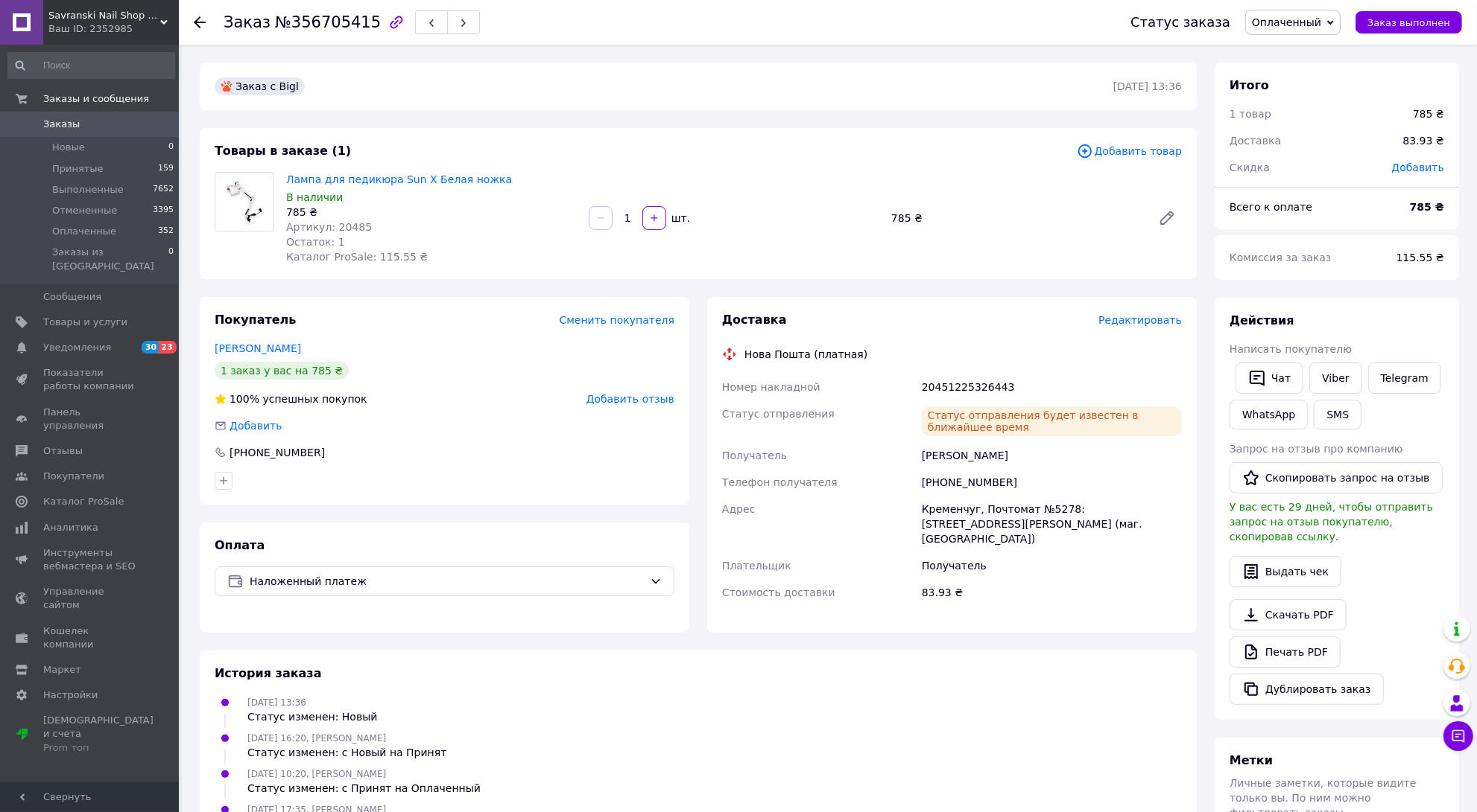
click at [198, 21] on use at bounding box center [199, 22] width 12 height 12
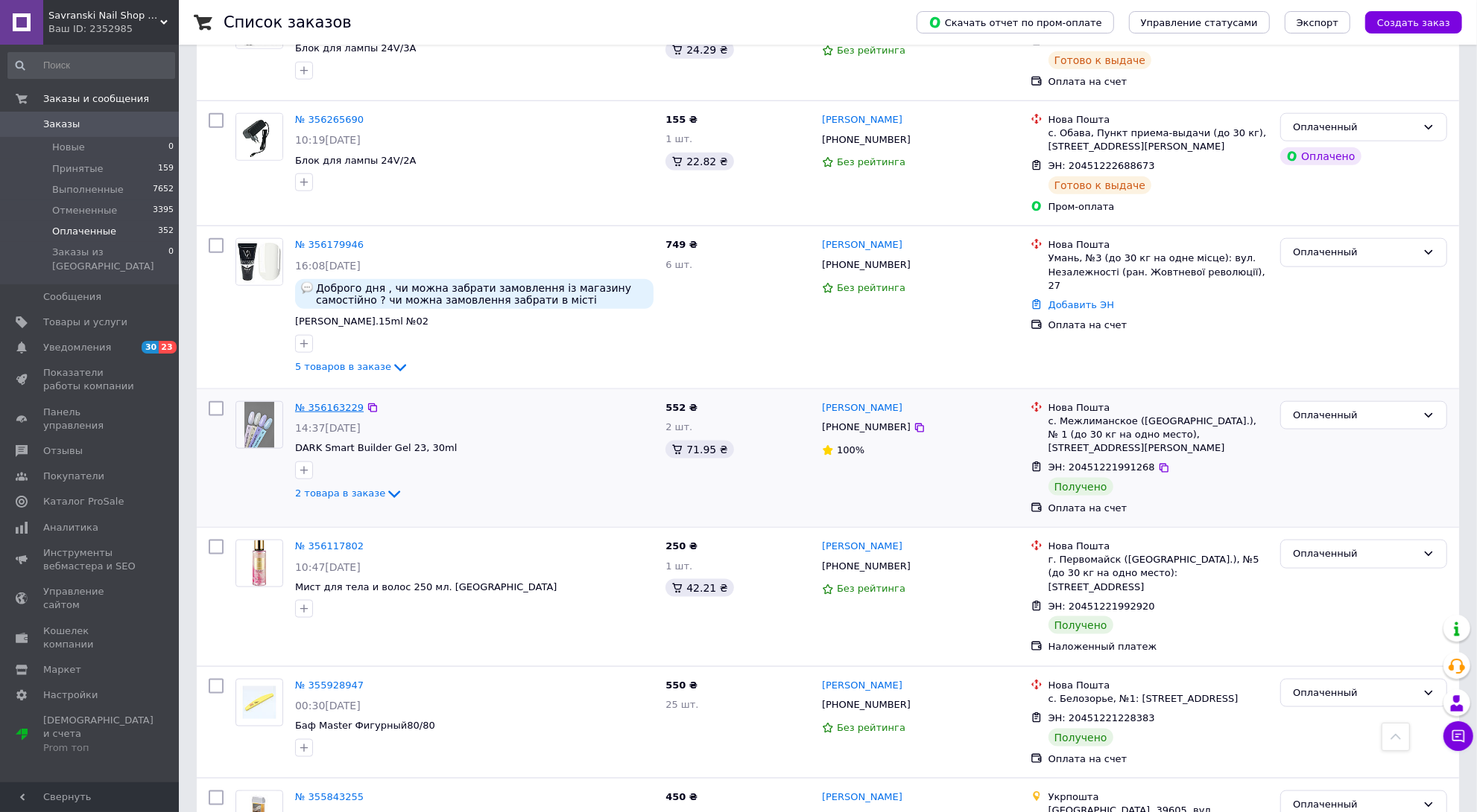
scroll to position [931, 0]
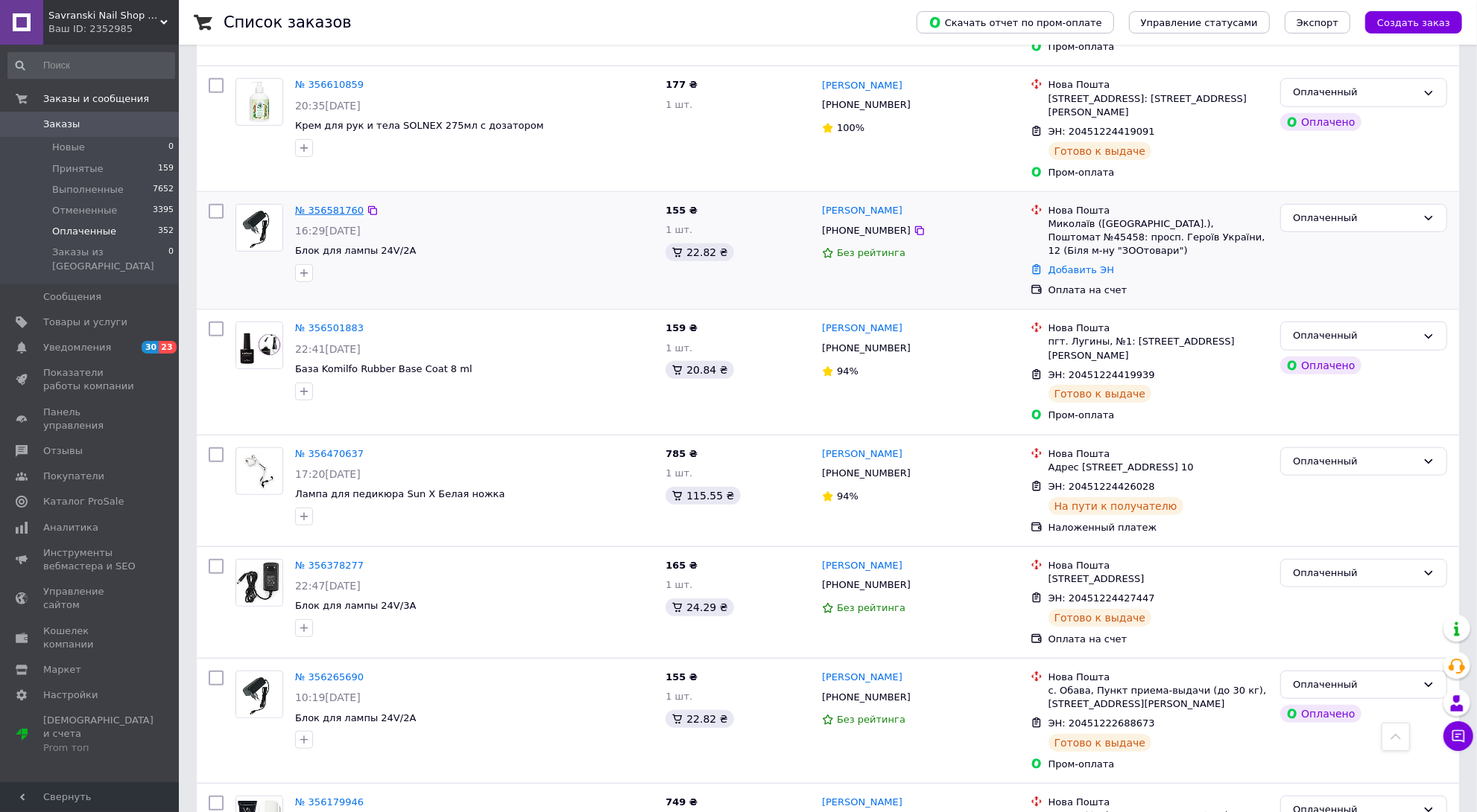
click at [342, 205] on link "№ 356581760" at bounding box center [329, 211] width 69 height 12
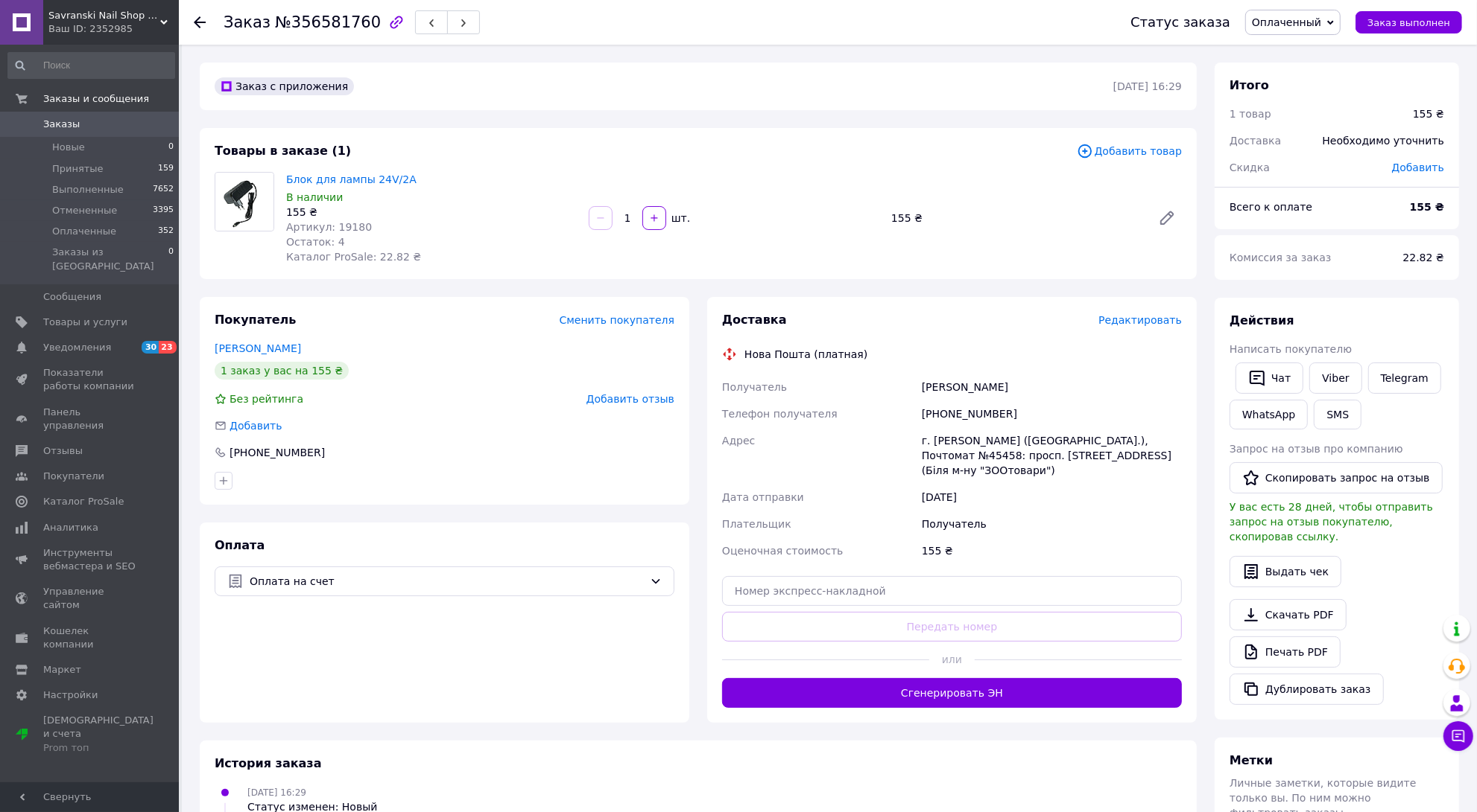
click at [1160, 303] on div "Доставка Редактировать Нова Пошта (платная) Получатель [PERSON_NAME] Телефон по…" at bounding box center [951, 510] width 489 height 426
click at [1159, 310] on div "Доставка Редактировать Нова Пошта (платная) Получатель [PERSON_NAME] Телефон по…" at bounding box center [951, 510] width 489 height 426
click at [1159, 315] on div "Доставка Редактировать Нова Пошта (платная) Получатель [PERSON_NAME] Телефон по…" at bounding box center [951, 510] width 489 height 426
click at [1159, 316] on span "Редактировать" at bounding box center [1140, 320] width 83 height 12
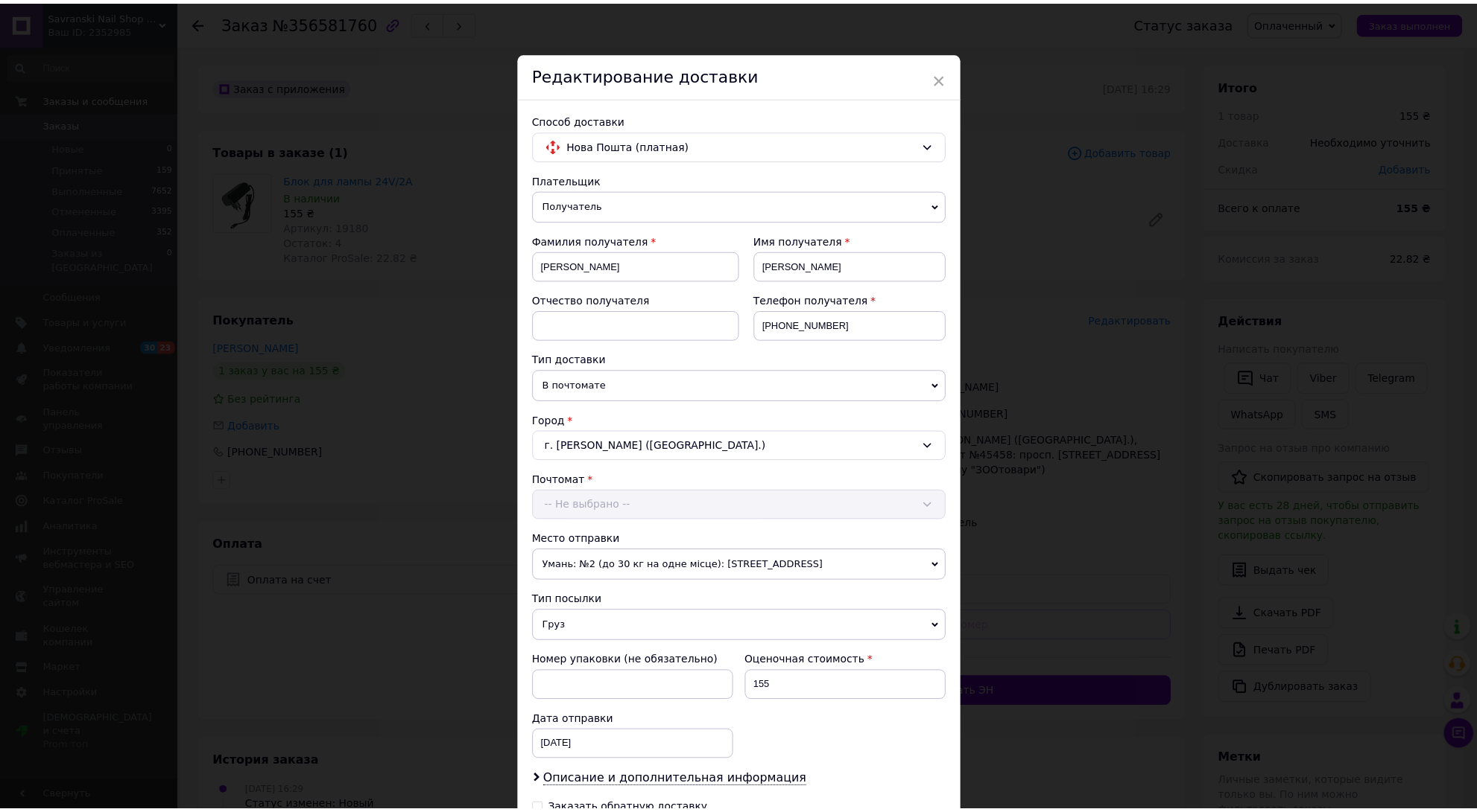
scroll to position [202, 0]
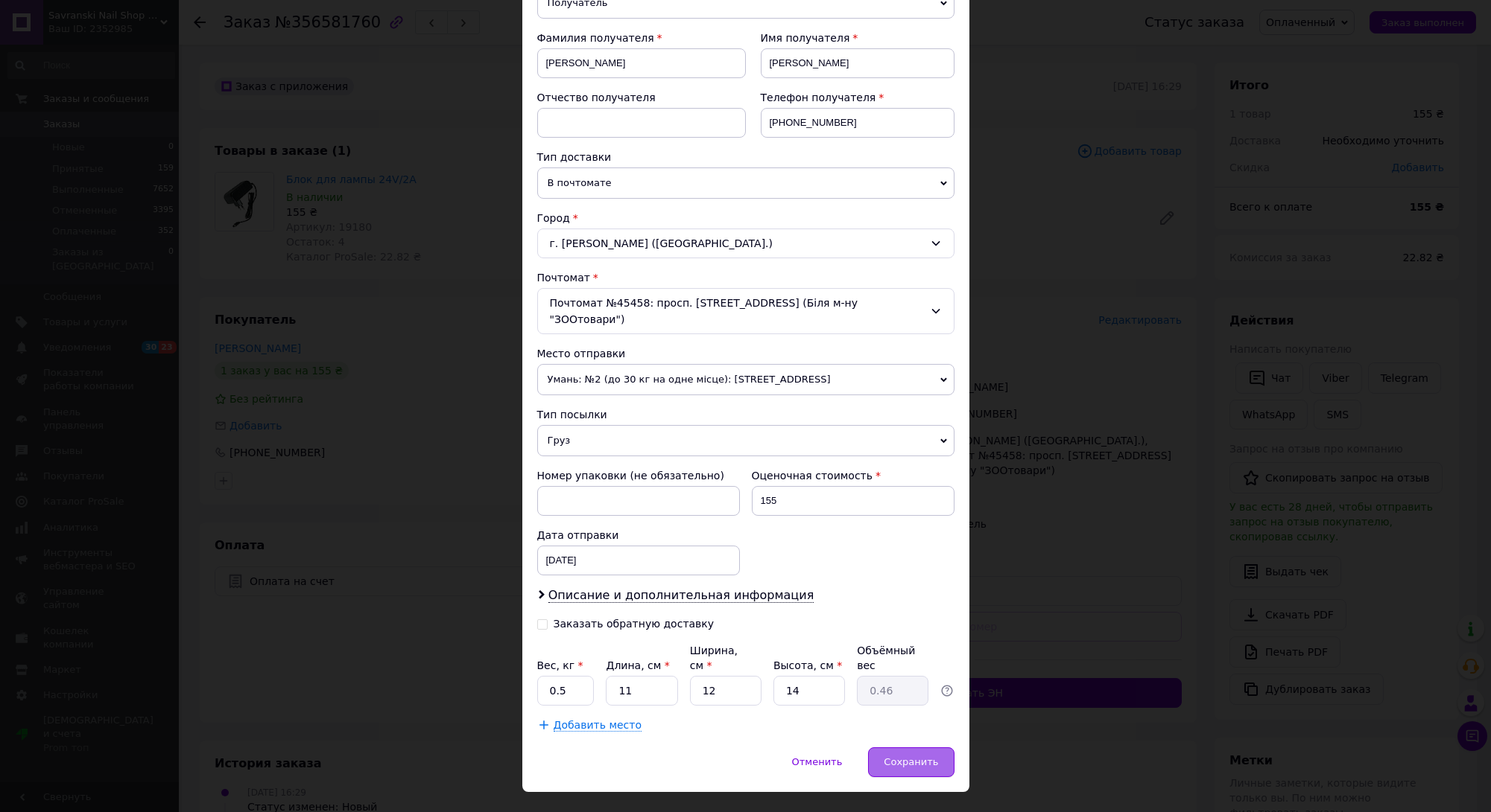
click at [883, 748] on div "Сохранить" at bounding box center [911, 762] width 86 height 30
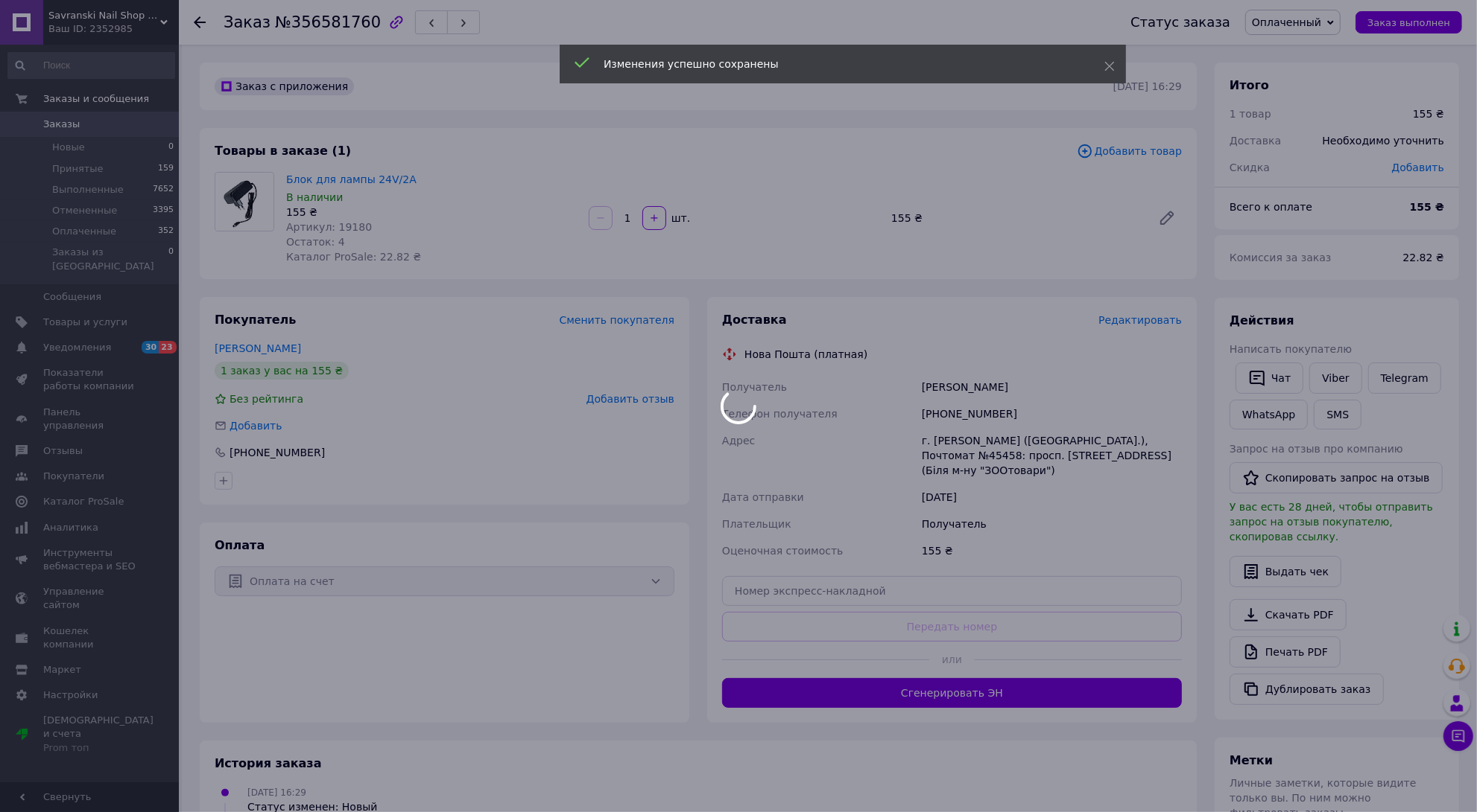
click at [985, 680] on div at bounding box center [738, 406] width 1477 height 812
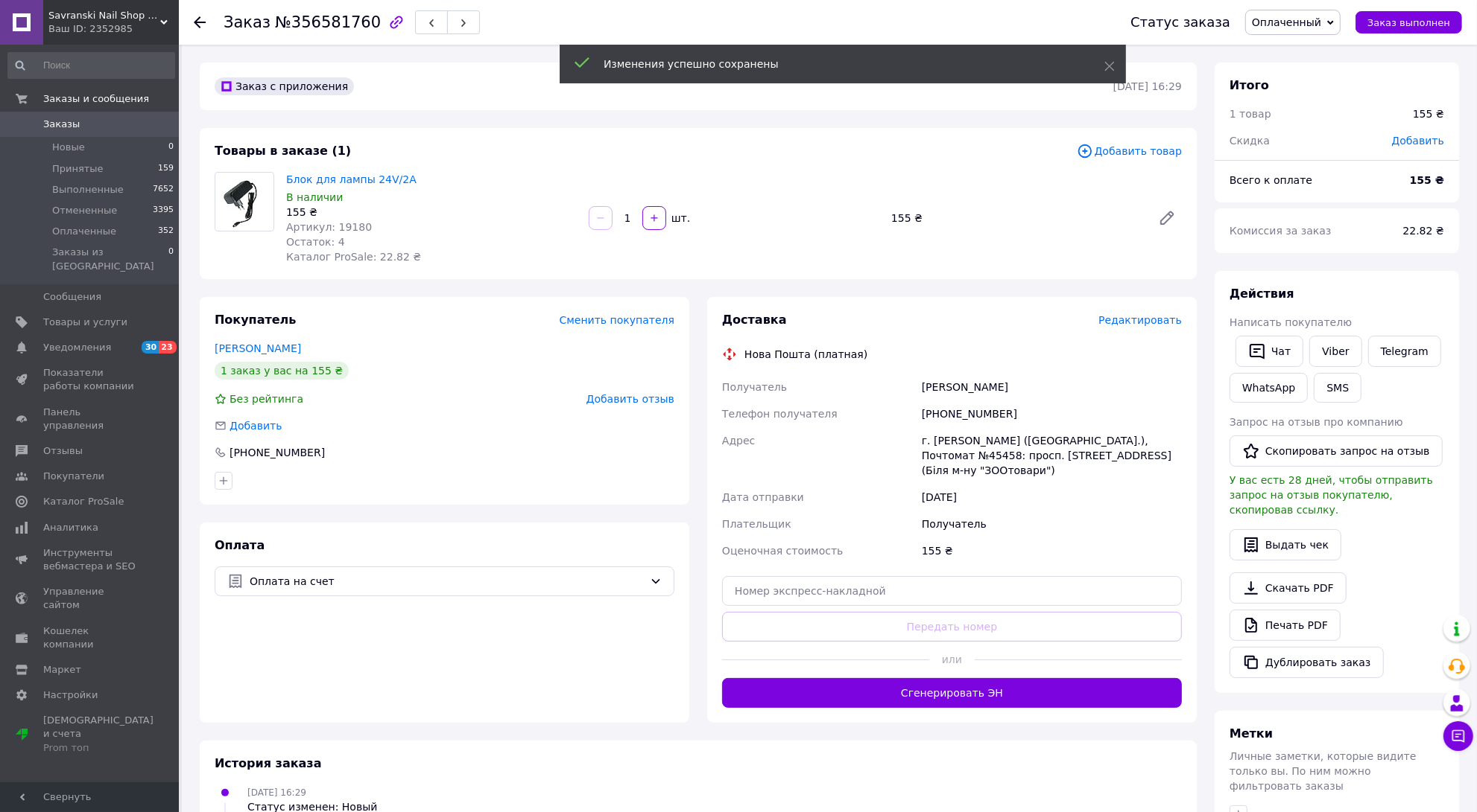
click at [985, 680] on button "Сгенерировать ЭН" at bounding box center [951, 693] width 460 height 30
